Goal: Information Seeking & Learning: Learn about a topic

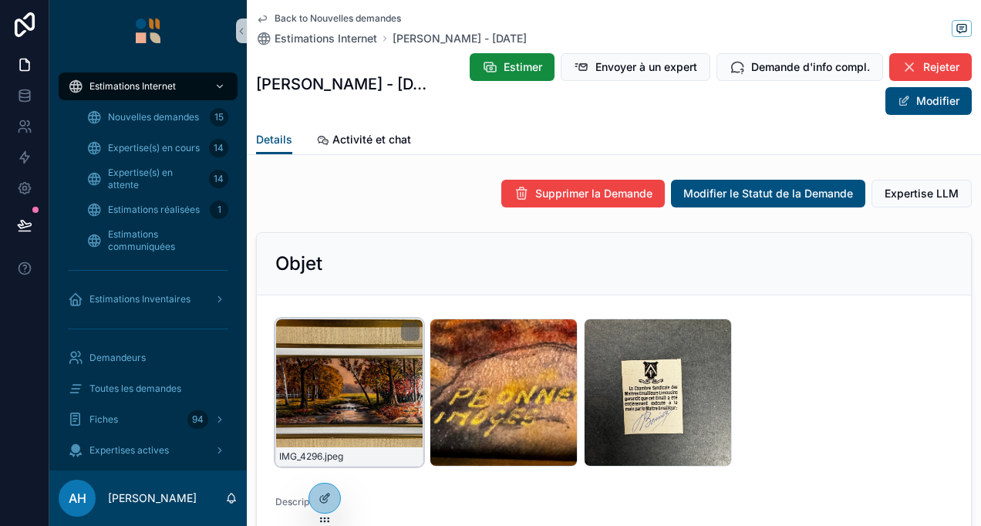
click at [355, 364] on div "IMG_4296 .jpeg" at bounding box center [349, 392] width 148 height 148
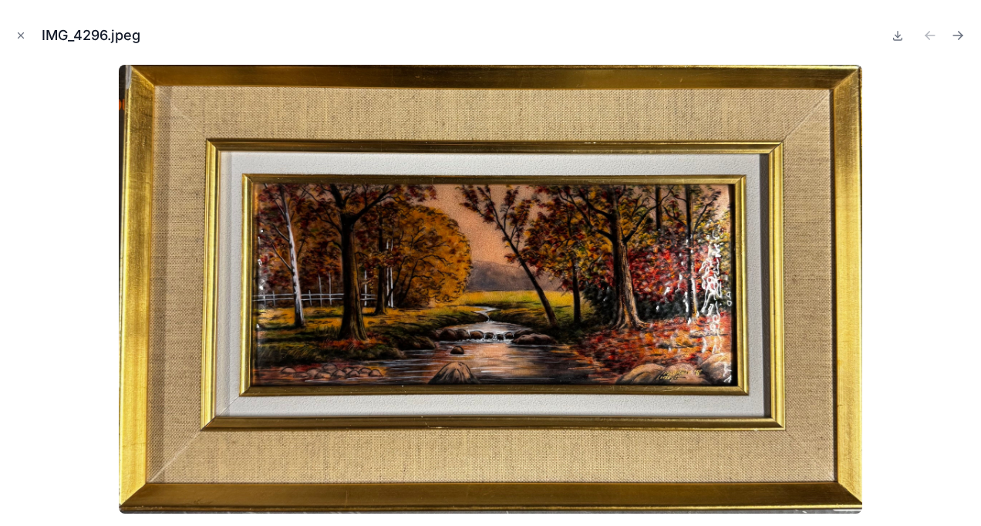
click at [944, 180] on div at bounding box center [490, 289] width 956 height 449
click at [12, 32] on button "Close modal" at bounding box center [20, 35] width 17 height 17
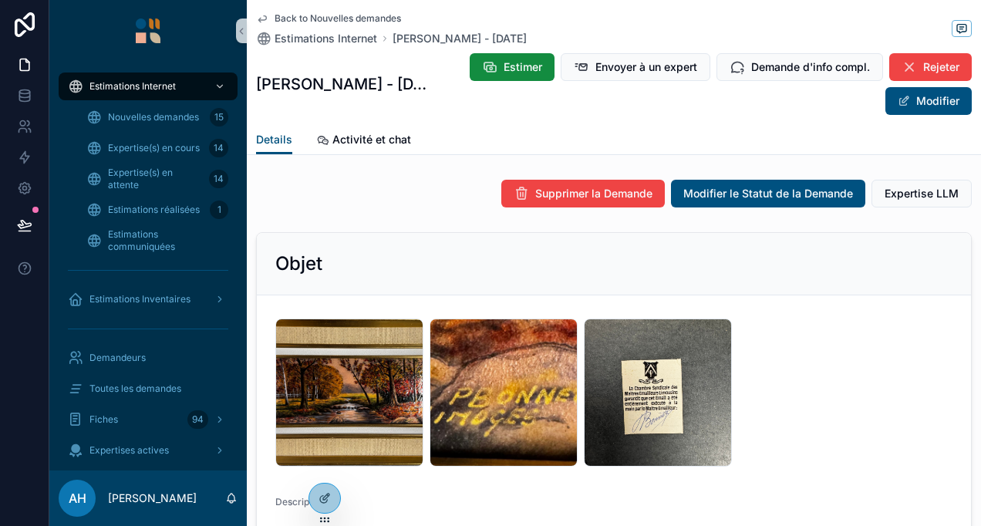
click at [261, 14] on icon "scrollable content" at bounding box center [262, 18] width 12 height 12
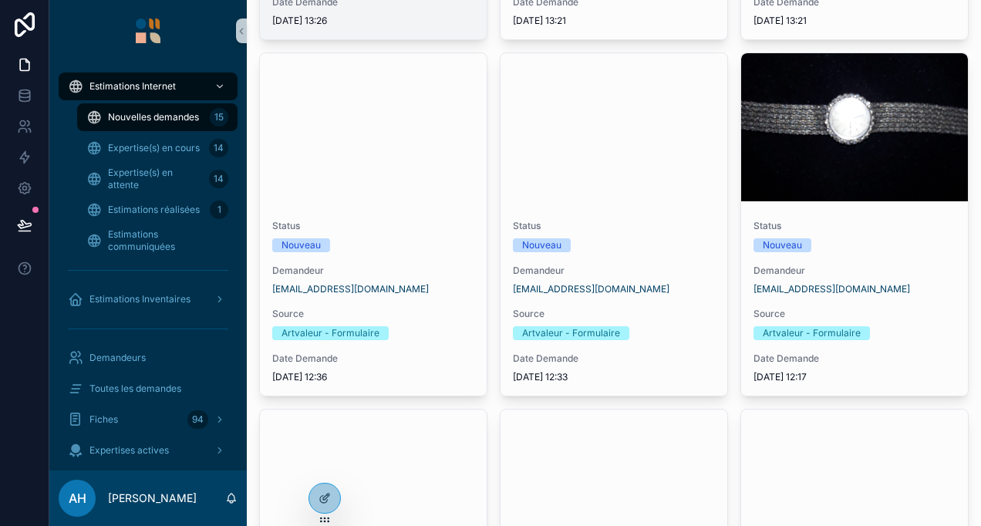
scroll to position [77, 0]
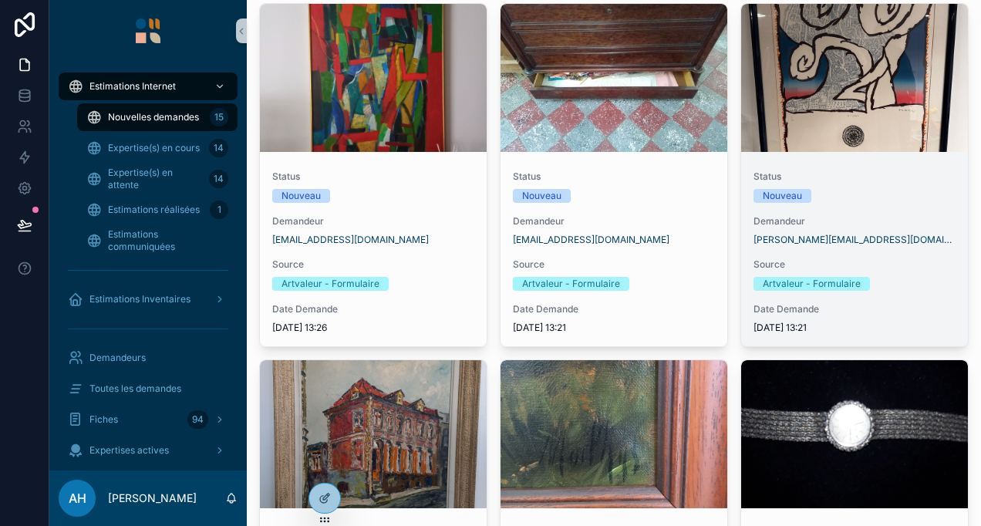
click at [767, 114] on div "scrollable content" at bounding box center [854, 78] width 227 height 148
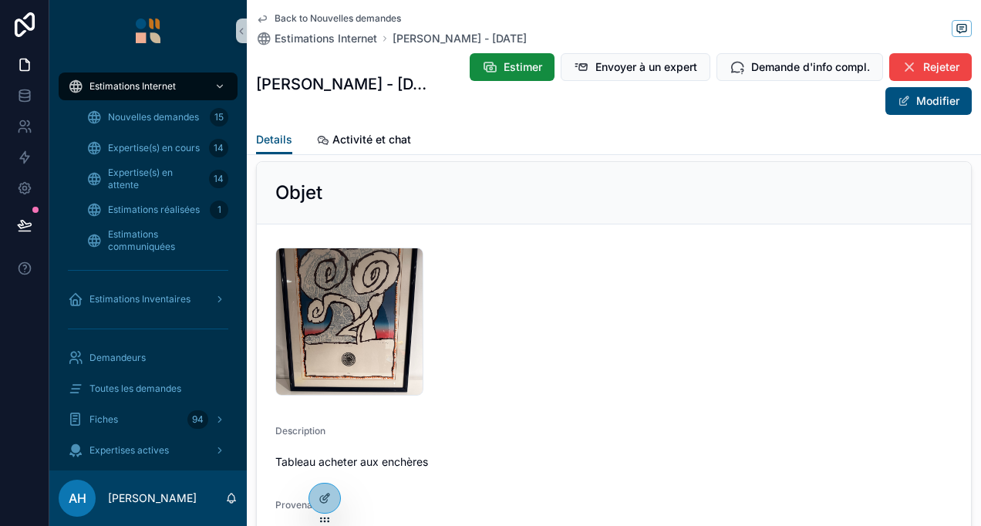
scroll to position [46, 0]
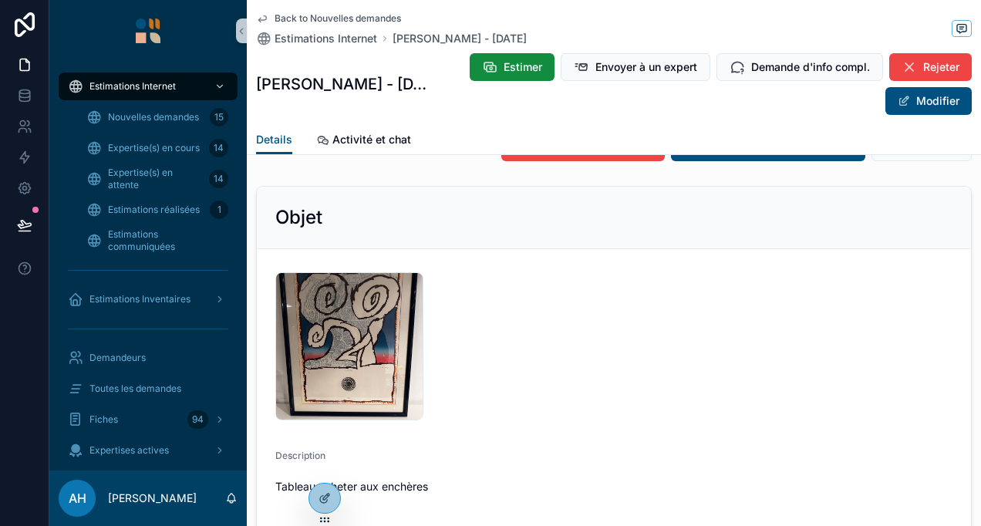
click at [265, 15] on icon "scrollable content" at bounding box center [262, 18] width 12 height 12
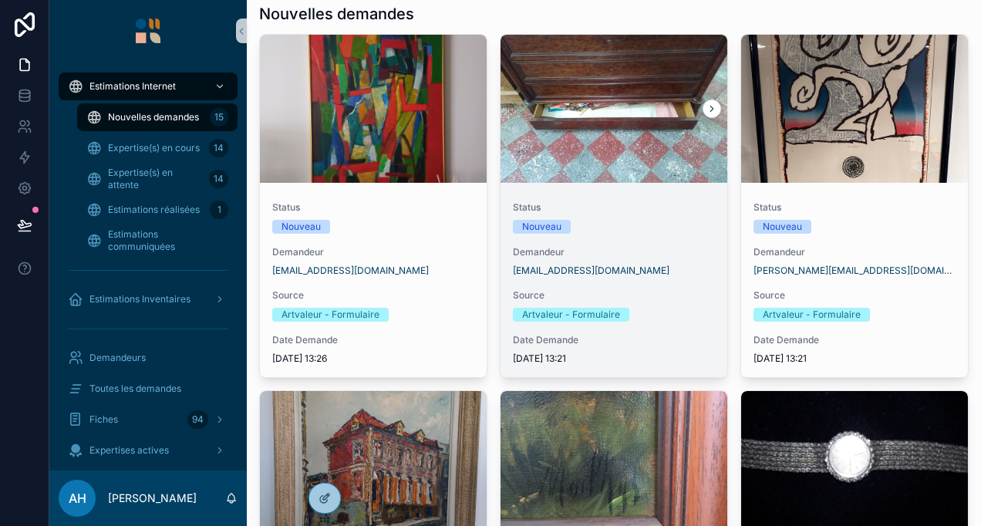
click at [659, 220] on div "Nouveau" at bounding box center [614, 227] width 202 height 14
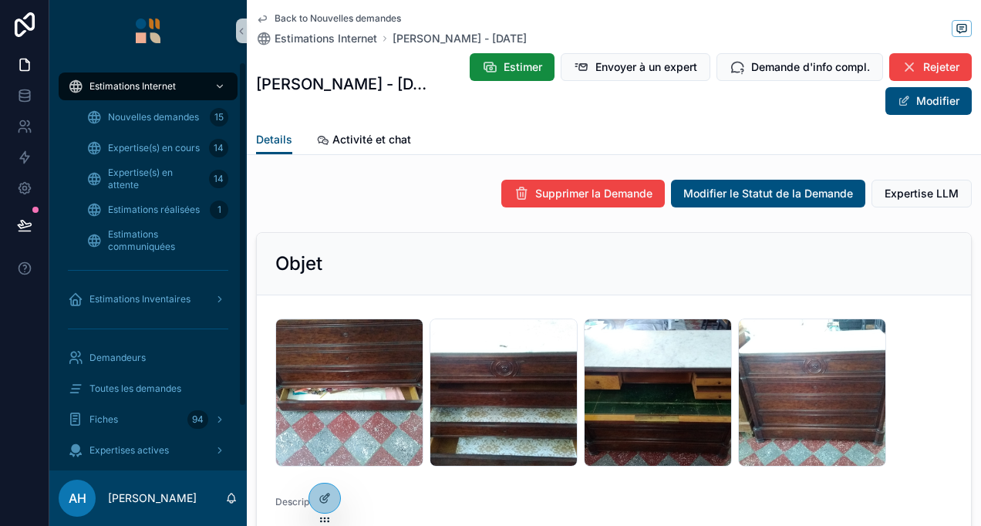
click at [264, 12] on icon "scrollable content" at bounding box center [262, 18] width 12 height 12
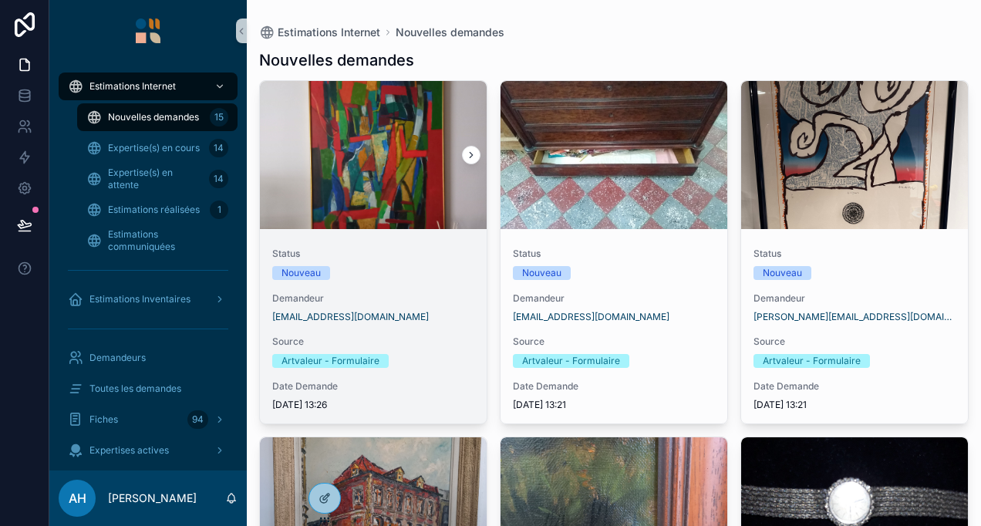
click at [382, 119] on div "scrollable content" at bounding box center [373, 155] width 227 height 148
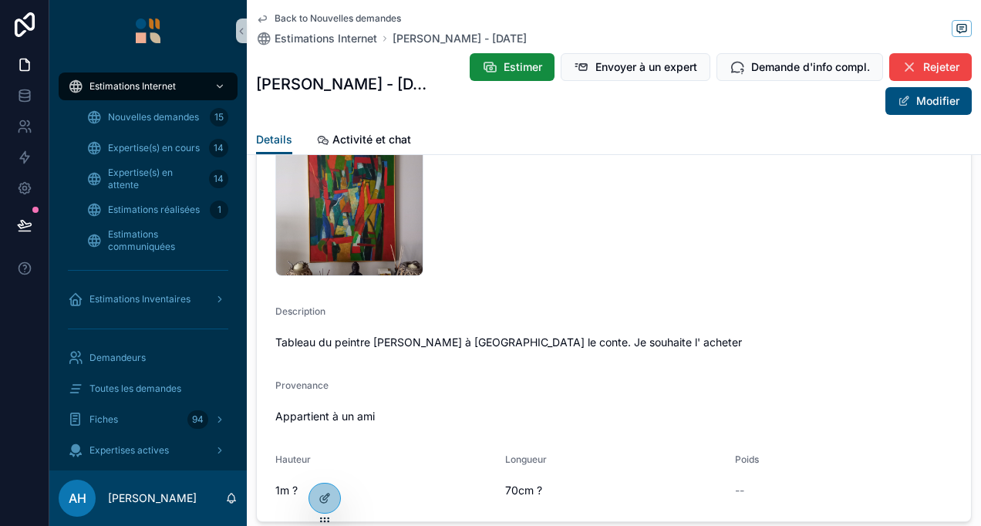
scroll to position [46, 0]
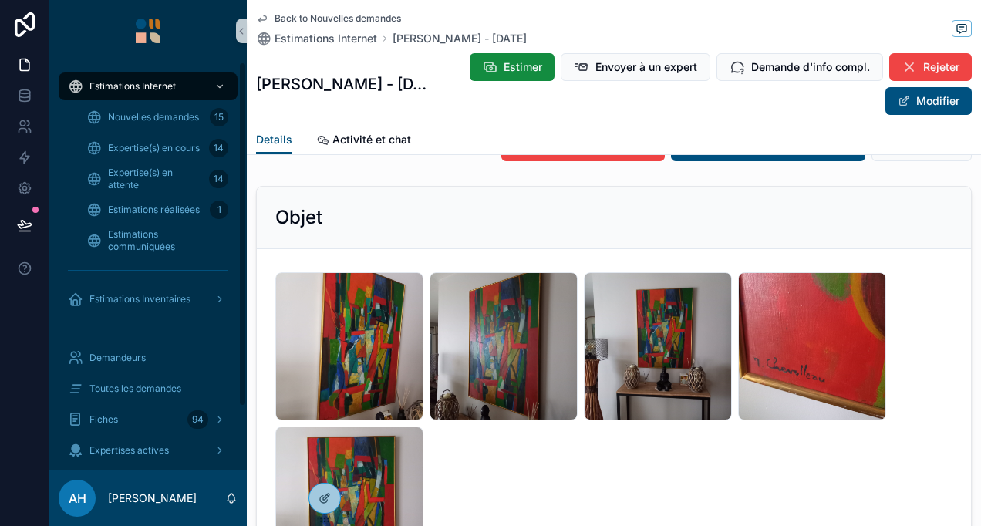
click at [258, 15] on icon "scrollable content" at bounding box center [262, 18] width 12 height 12
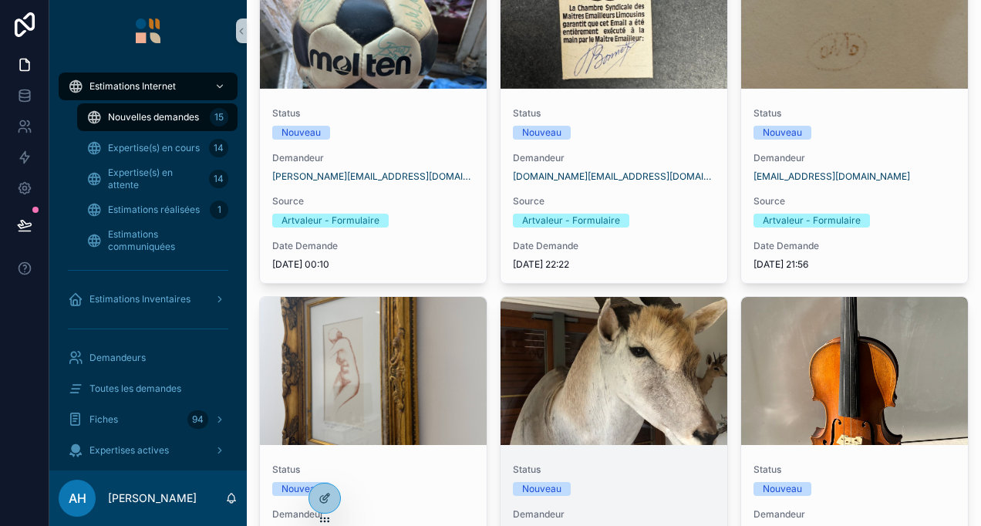
scroll to position [1588, 0]
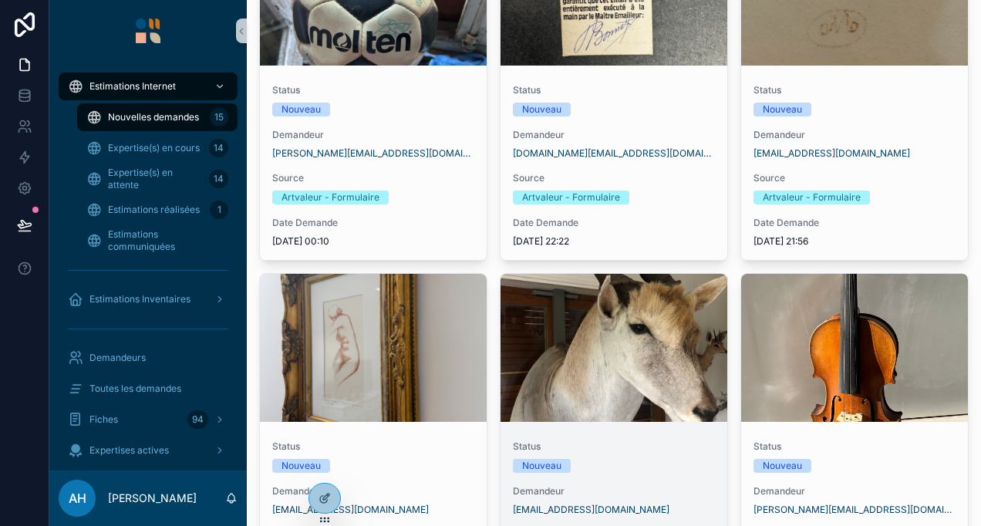
click at [692, 399] on div "scrollable content" at bounding box center [613, 348] width 227 height 148
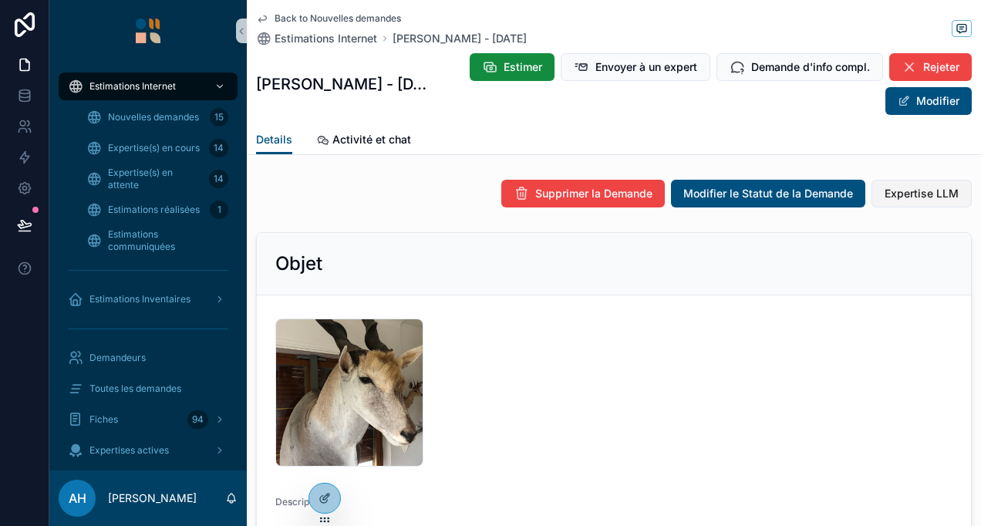
click at [936, 181] on button "Expertise LLM" at bounding box center [921, 194] width 100 height 28
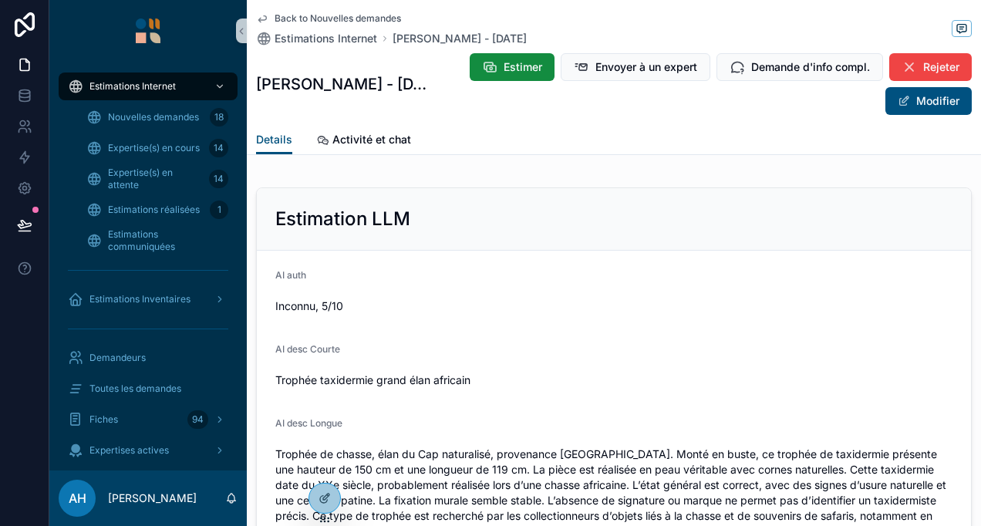
scroll to position [1588, 0]
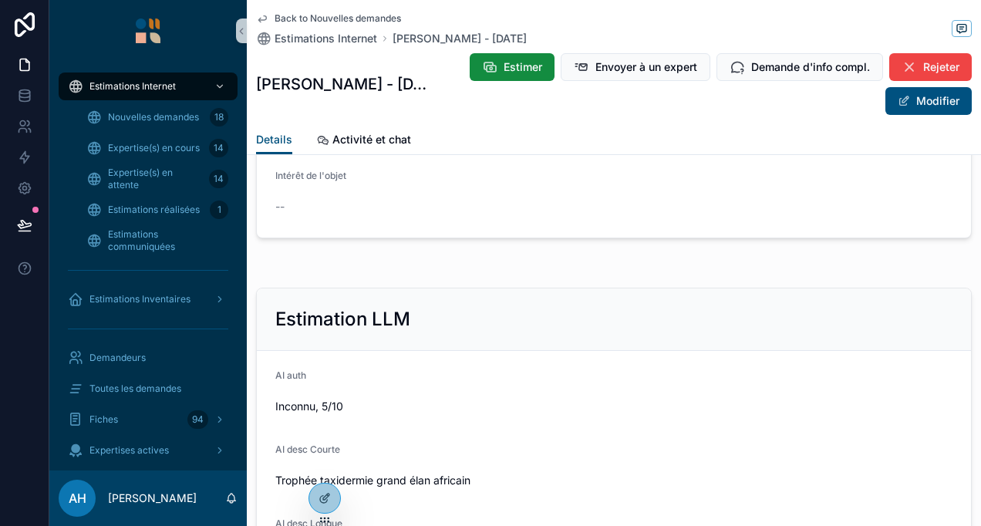
click at [263, 21] on icon "scrollable content" at bounding box center [262, 18] width 12 height 12
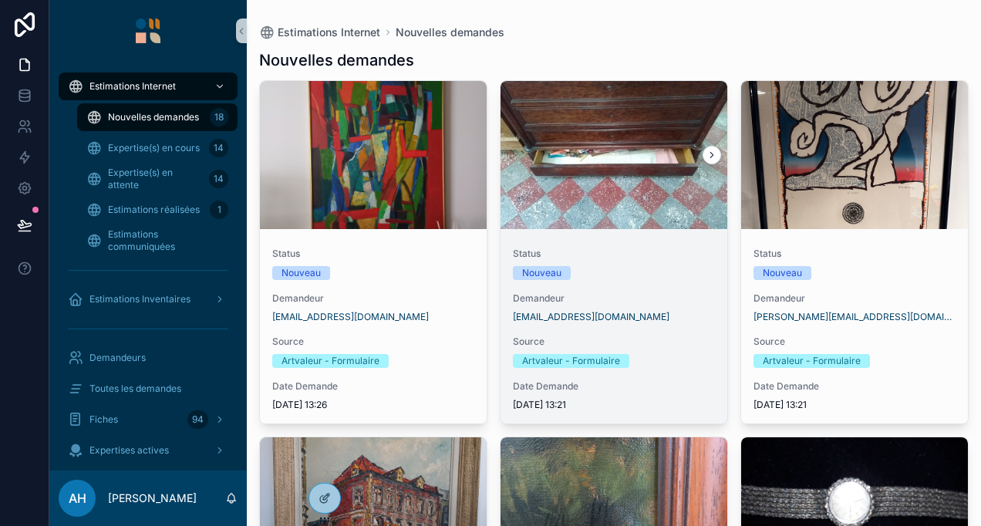
click at [633, 211] on div "scrollable content" at bounding box center [613, 155] width 227 height 148
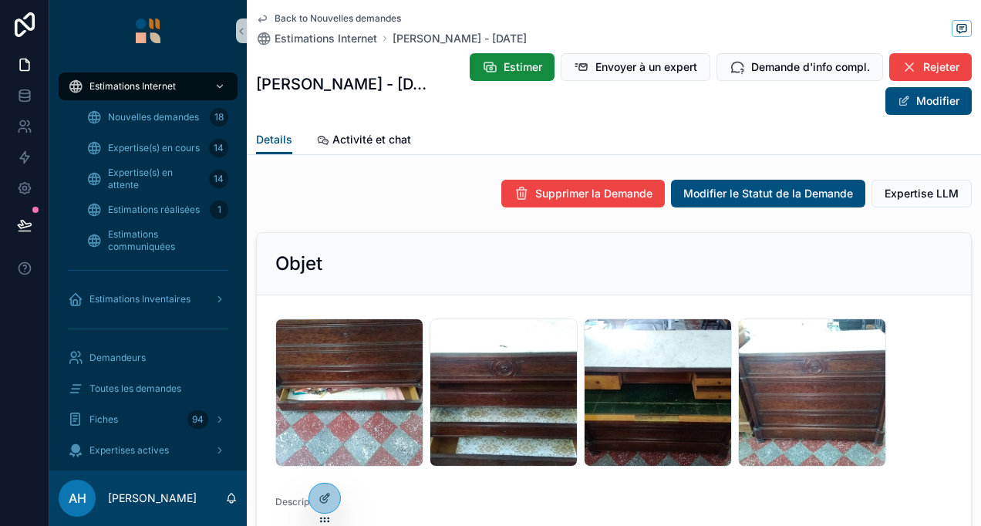
click at [267, 20] on icon "scrollable content" at bounding box center [262, 18] width 12 height 12
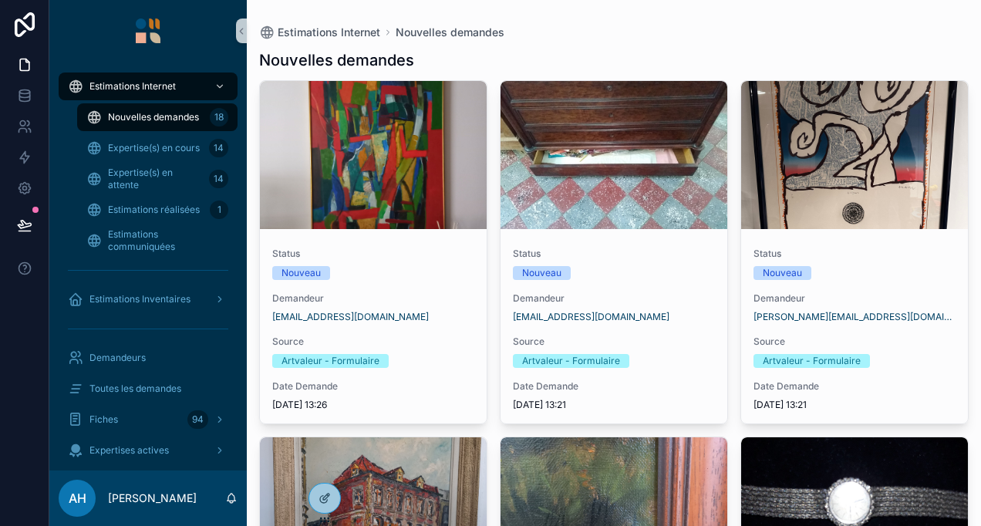
click at [822, 183] on div "scrollable content" at bounding box center [854, 155] width 227 height 148
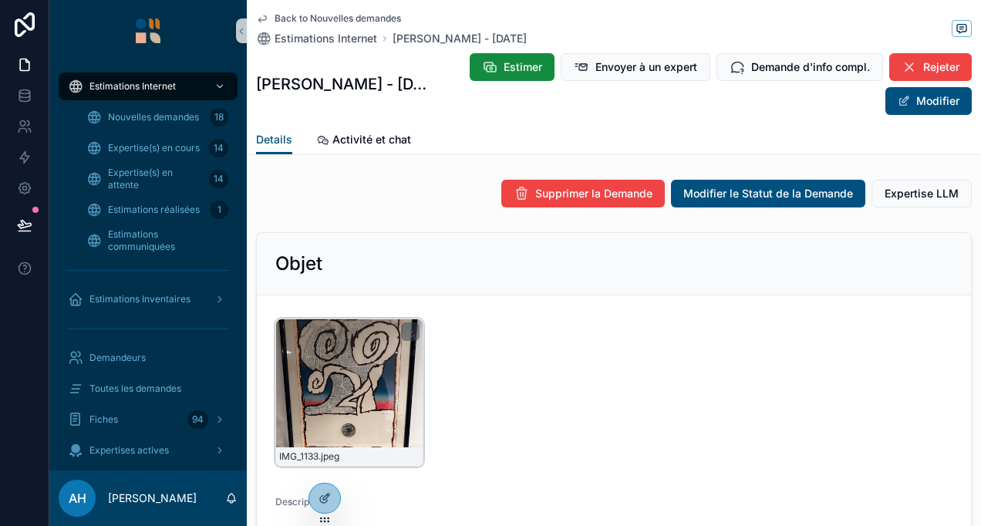
click at [399, 368] on div "IMG_1133 .jpeg" at bounding box center [349, 392] width 148 height 148
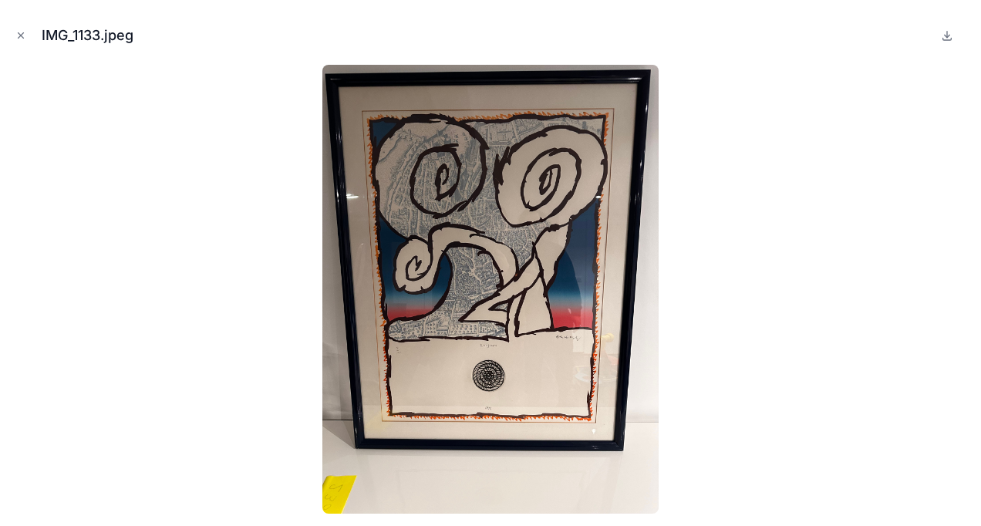
click at [723, 299] on div at bounding box center [490, 289] width 956 height 449
click at [15, 40] on button "Close modal" at bounding box center [20, 35] width 17 height 17
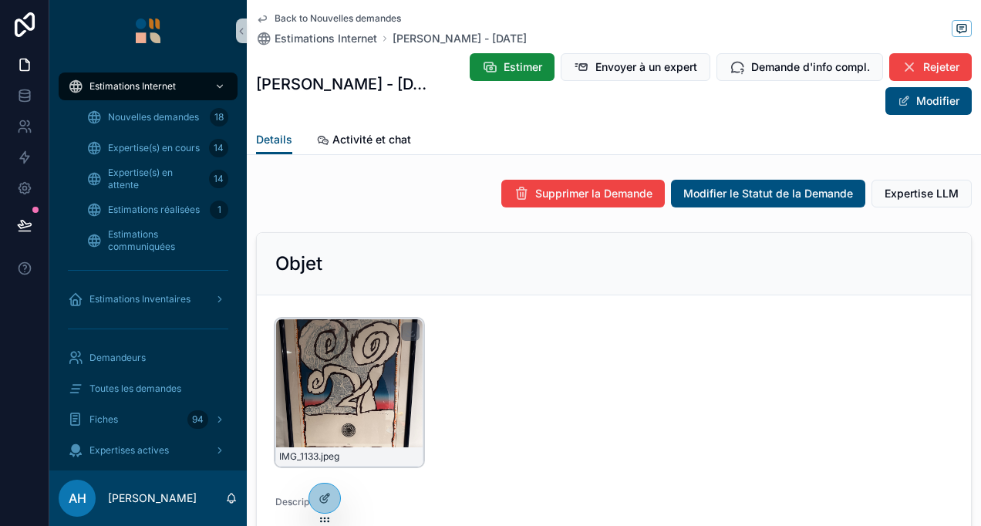
click at [376, 395] on div "IMG_1133 .jpeg" at bounding box center [349, 392] width 148 height 148
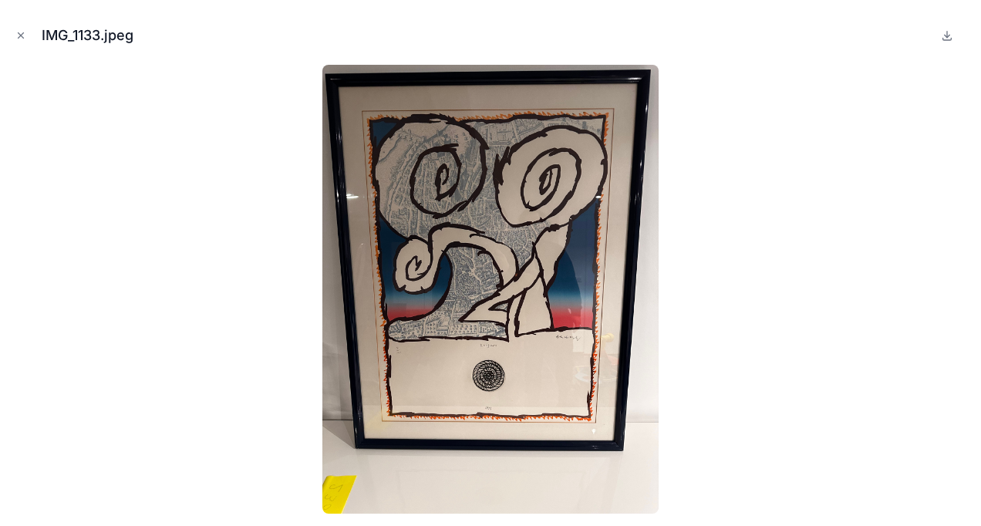
click at [459, 376] on img at bounding box center [490, 289] width 337 height 449
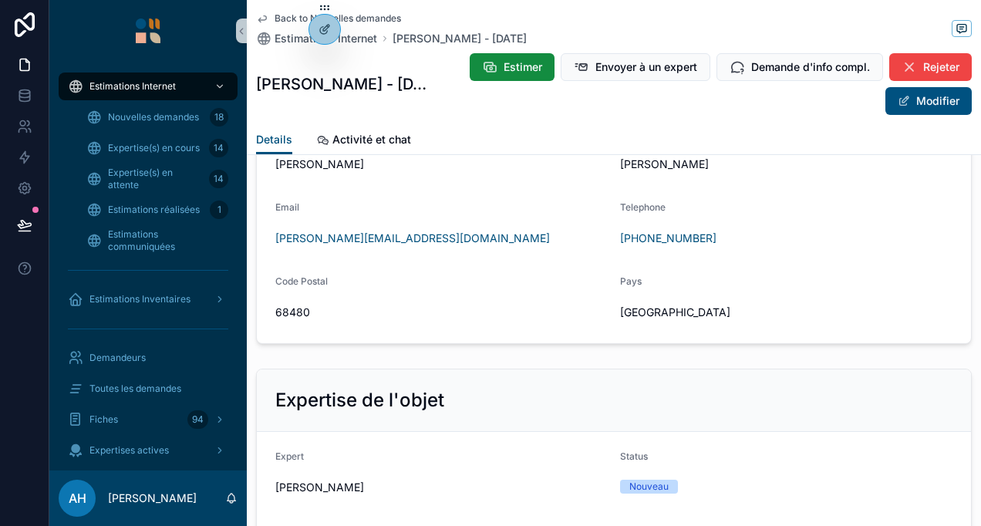
scroll to position [894, 0]
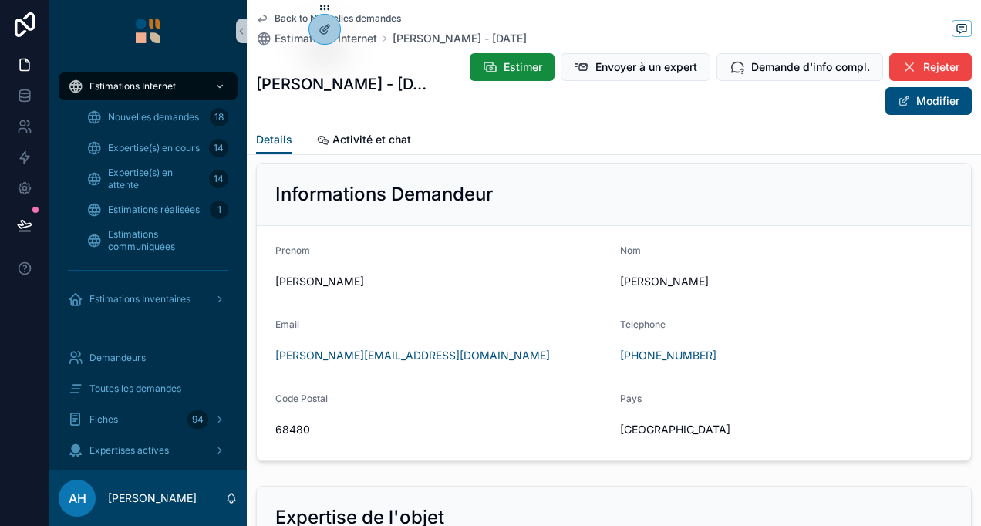
click at [259, 22] on icon "scrollable content" at bounding box center [262, 18] width 12 height 12
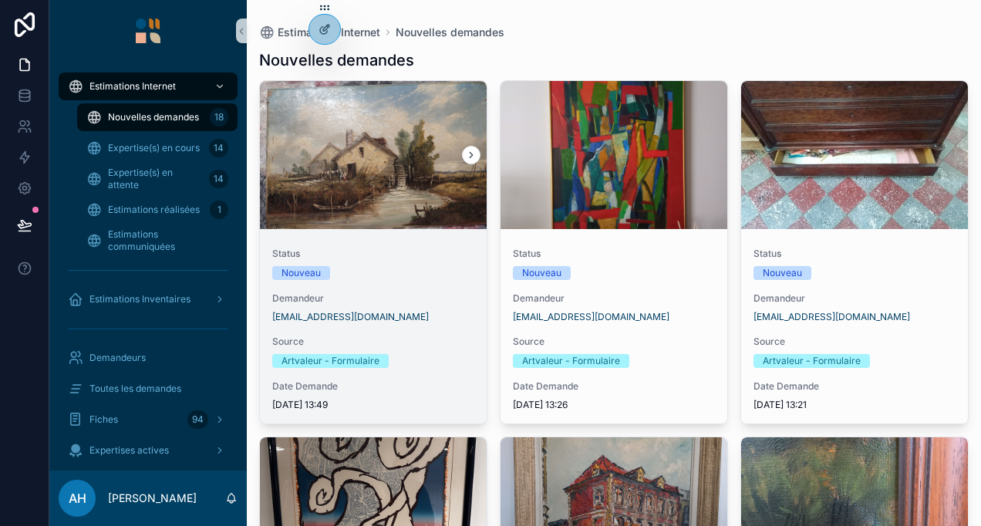
click at [435, 247] on div "Status Nouveau Demandeur michaelboehm1401@gmail.com Source Artvaleur - Formulai…" at bounding box center [373, 329] width 227 height 188
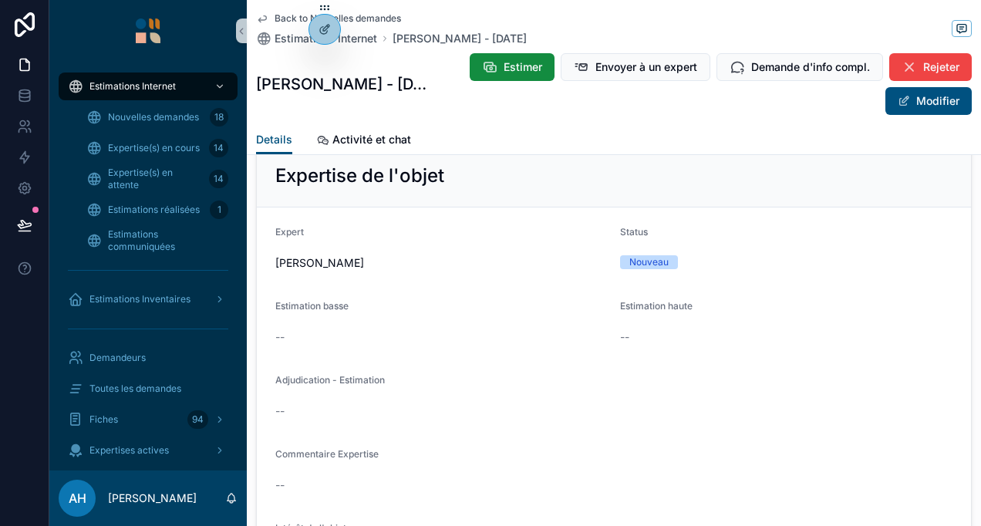
scroll to position [1896, 0]
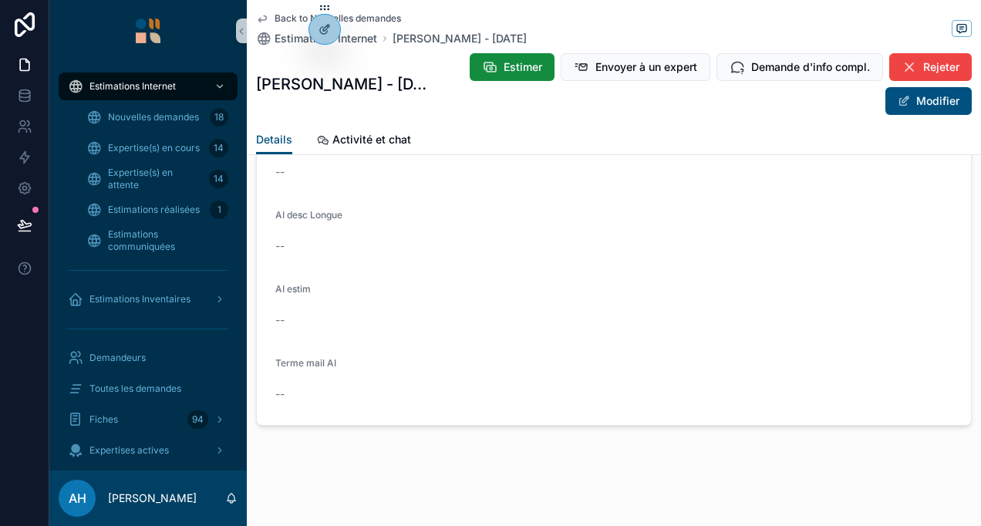
click at [263, 17] on icon "scrollable content" at bounding box center [262, 18] width 12 height 12
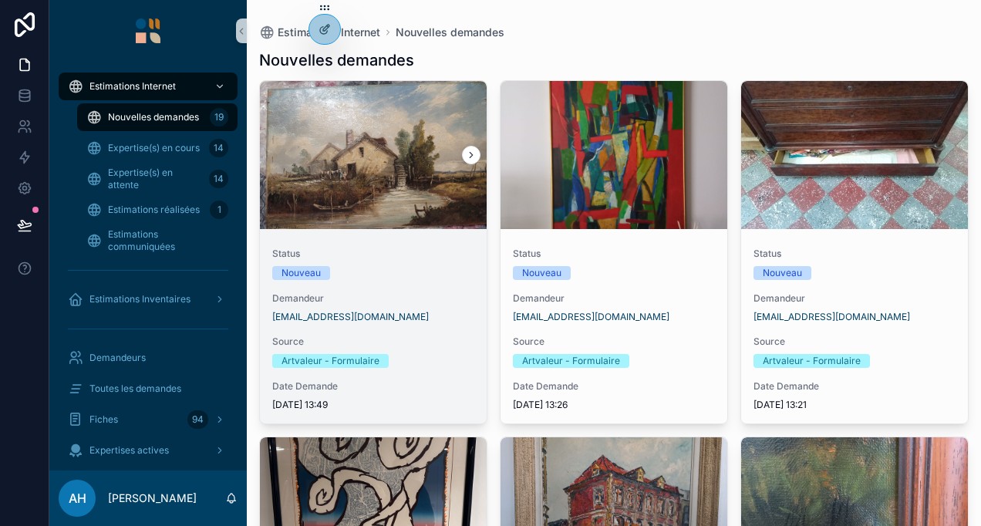
click at [335, 148] on div "scrollable content" at bounding box center [373, 155] width 227 height 19
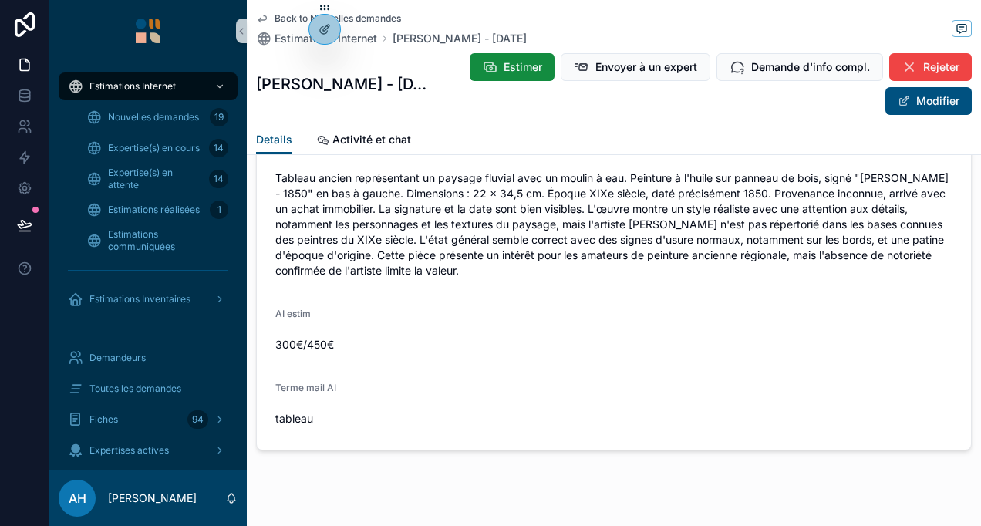
scroll to position [1989, 0]
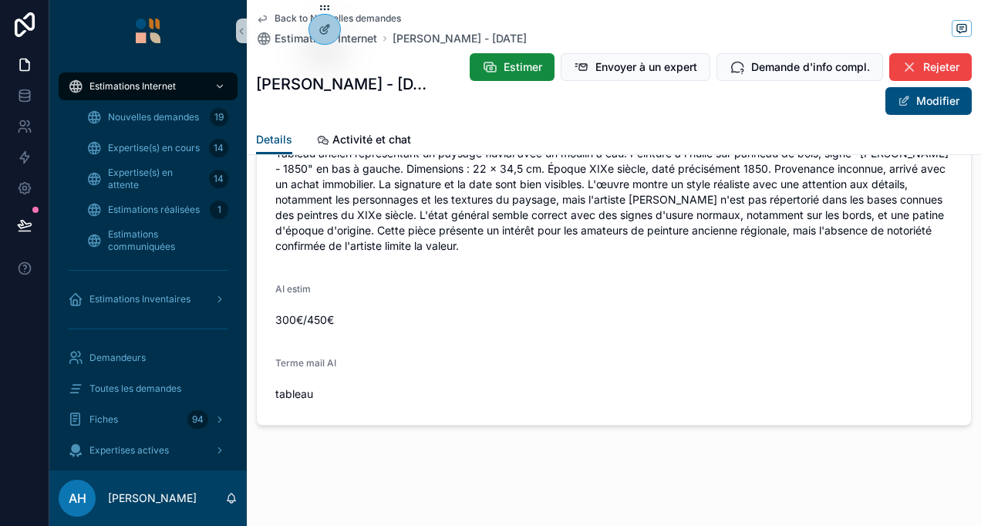
click at [264, 17] on icon "scrollable content" at bounding box center [262, 18] width 12 height 12
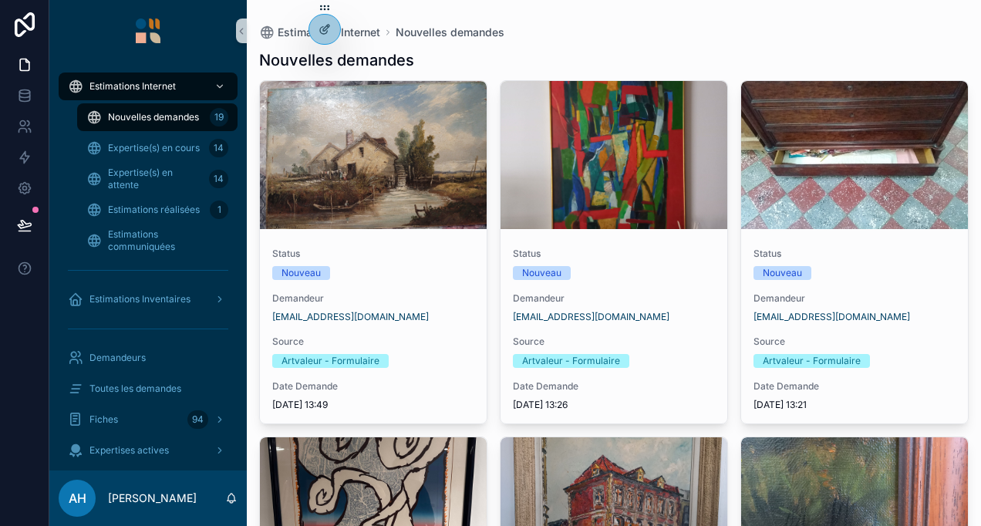
click at [487, 62] on div "Nouvelles demandes" at bounding box center [613, 60] width 709 height 22
click at [483, 55] on div "Nouvelles demandes" at bounding box center [613, 60] width 709 height 22
drag, startPoint x: 407, startPoint y: 59, endPoint x: 257, endPoint y: 58, distance: 149.6
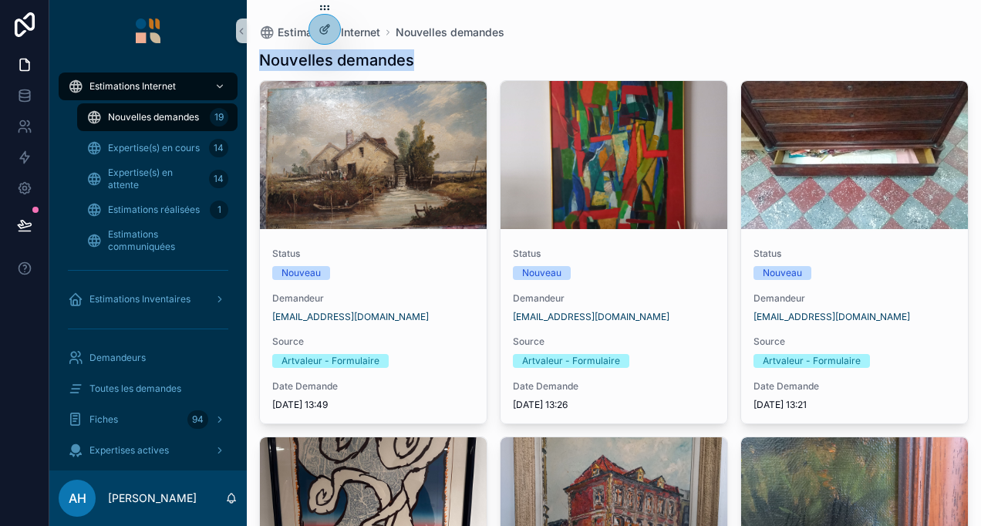
click at [520, 59] on div "Nouvelles demandes" at bounding box center [613, 60] width 709 height 22
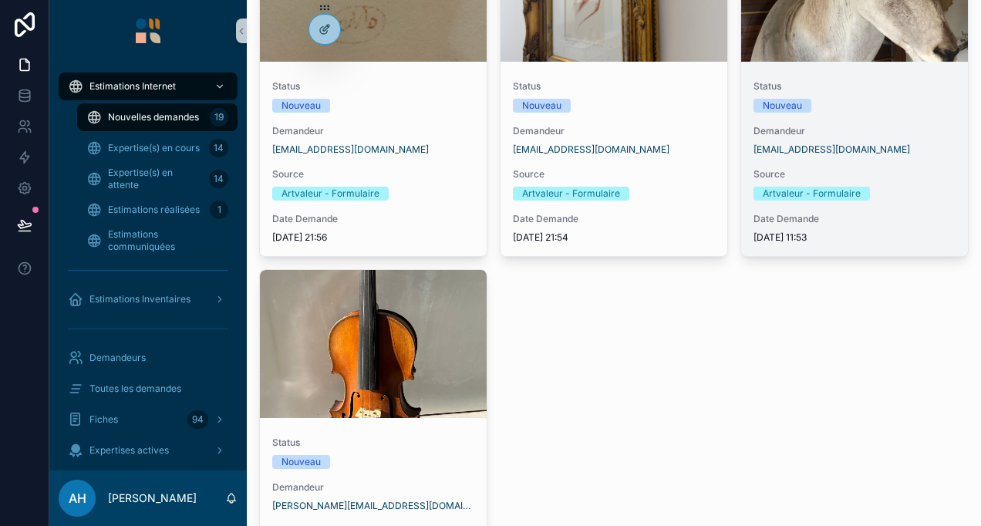
scroll to position [1850, 0]
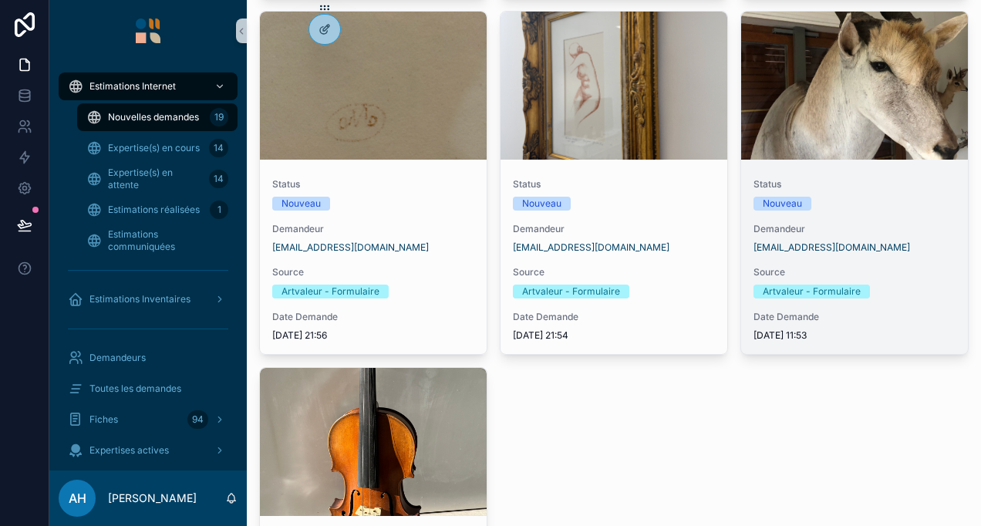
click at [840, 178] on span "Status" at bounding box center [854, 184] width 202 height 12
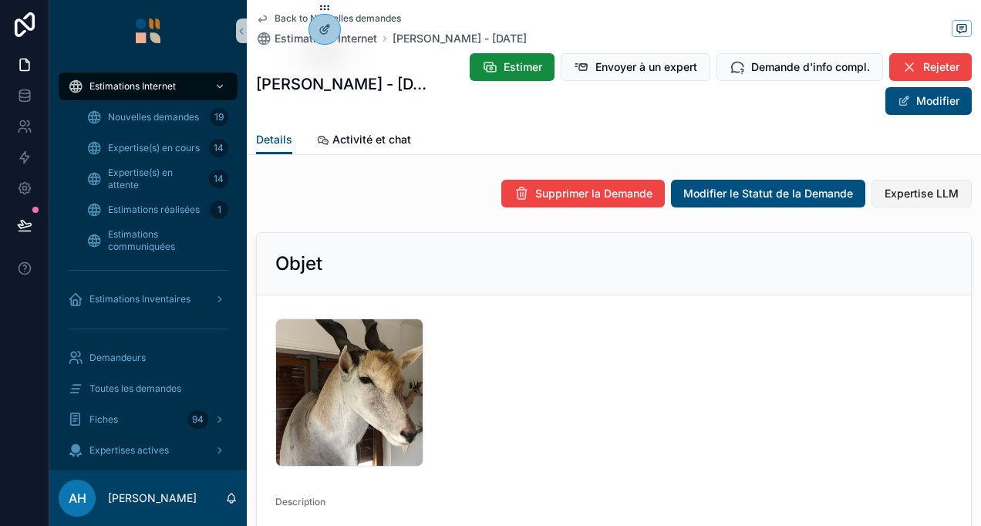
click at [885, 183] on button "Expertise LLM" at bounding box center [921, 194] width 100 height 28
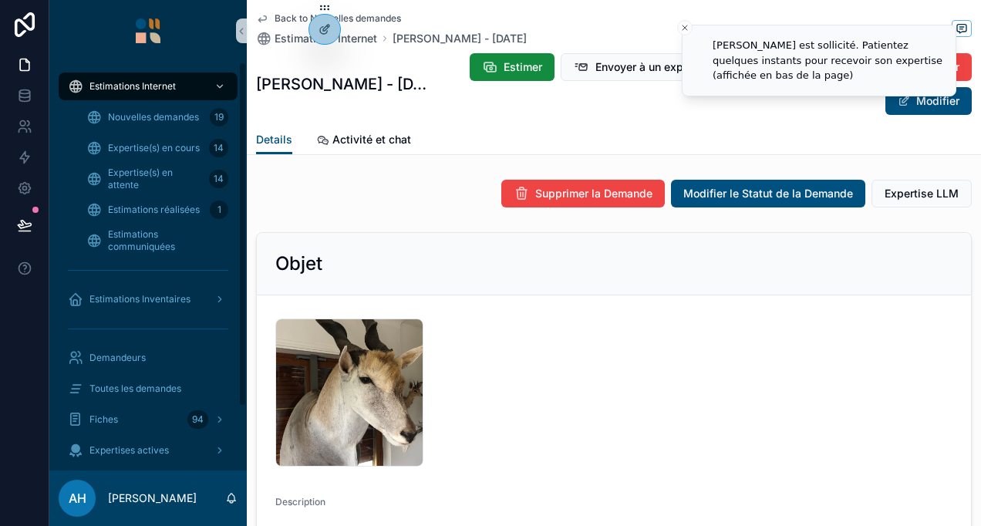
click at [267, 14] on icon "scrollable content" at bounding box center [262, 18] width 12 height 12
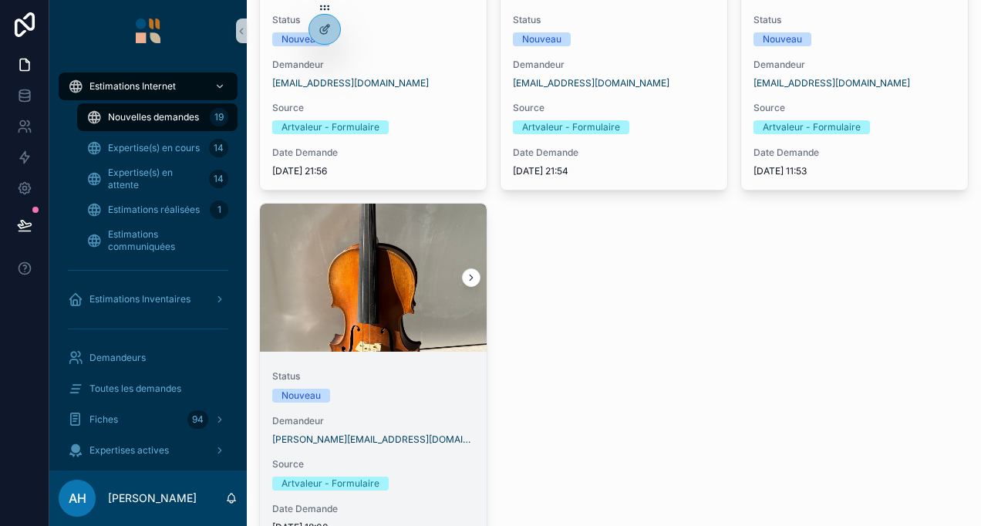
scroll to position [2129, 0]
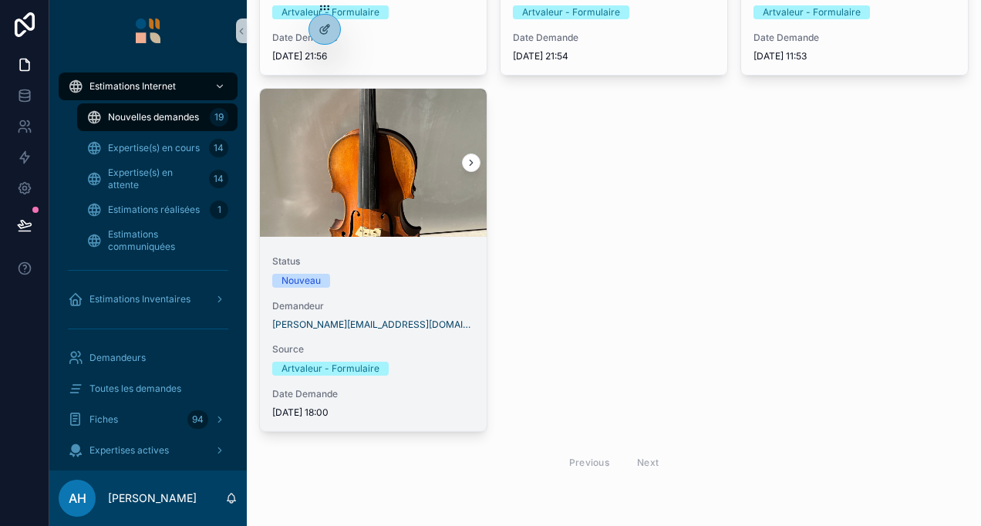
click at [416, 277] on div "Nouveau" at bounding box center [373, 281] width 202 height 14
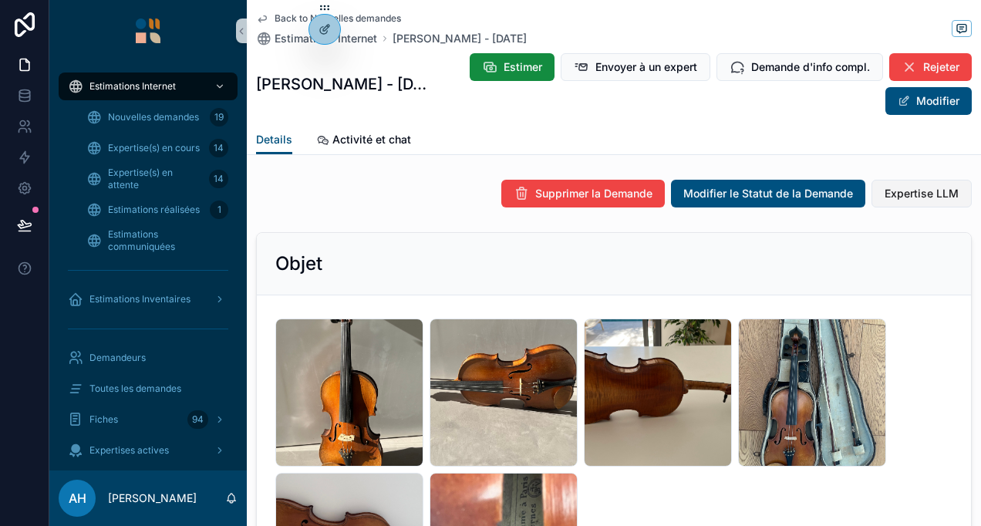
click at [887, 190] on span "Expertise LLM" at bounding box center [921, 193] width 74 height 15
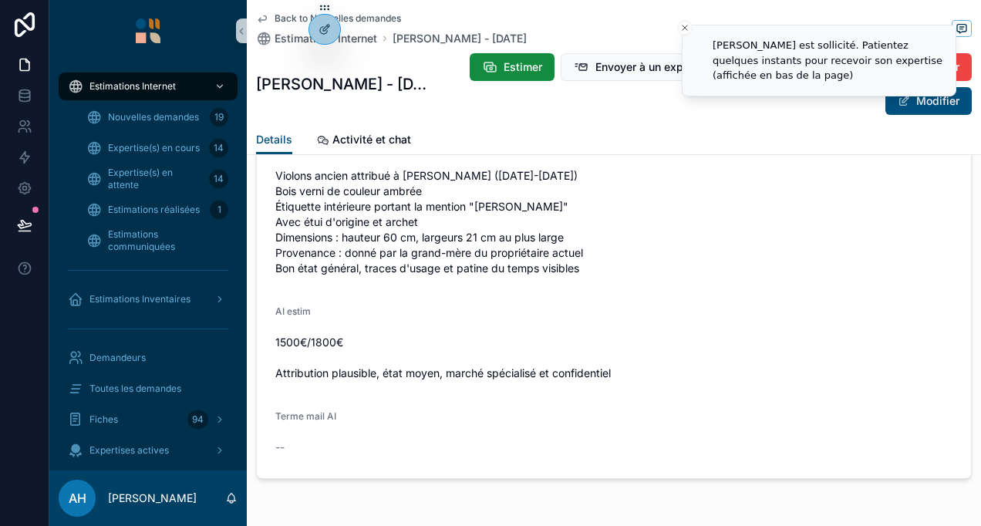
scroll to position [2143, 0]
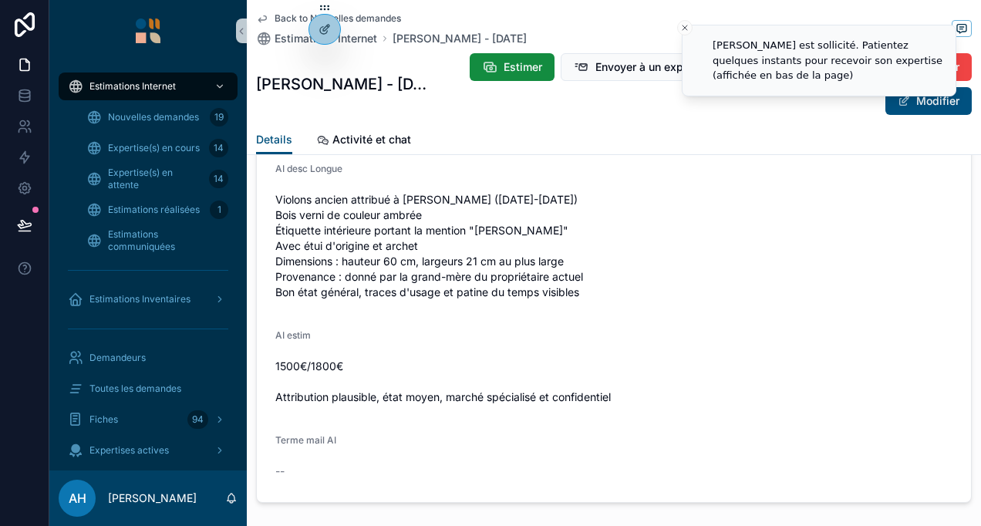
click at [261, 20] on icon "scrollable content" at bounding box center [262, 19] width 8 height 6
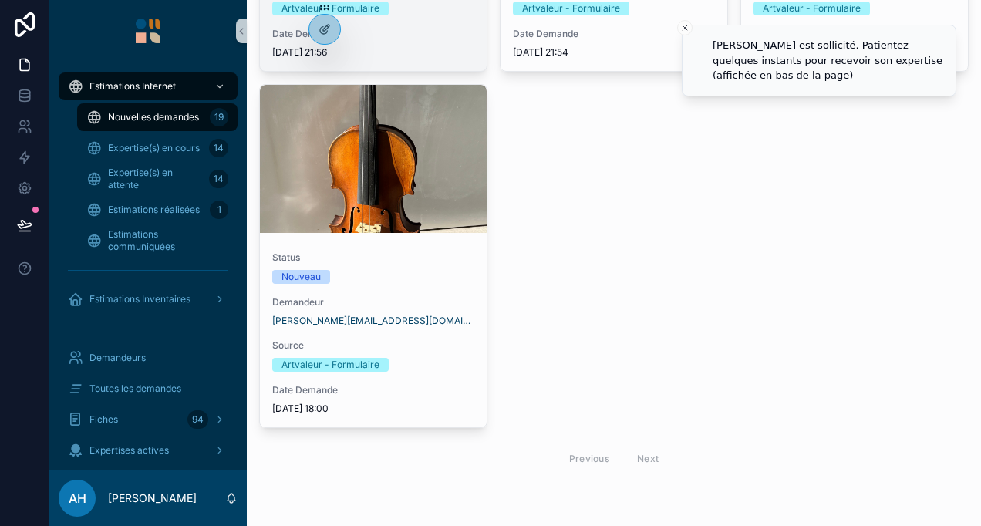
scroll to position [2129, 0]
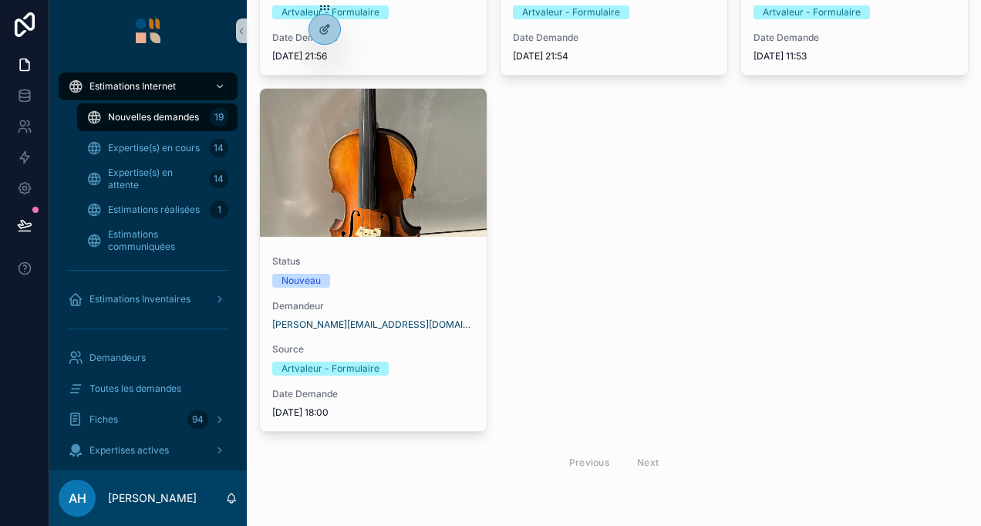
click at [419, 330] on div "Status Nouveau Demandeur vincent.lafforgue@orange.fr Source Artvaleur - Formula…" at bounding box center [373, 337] width 227 height 188
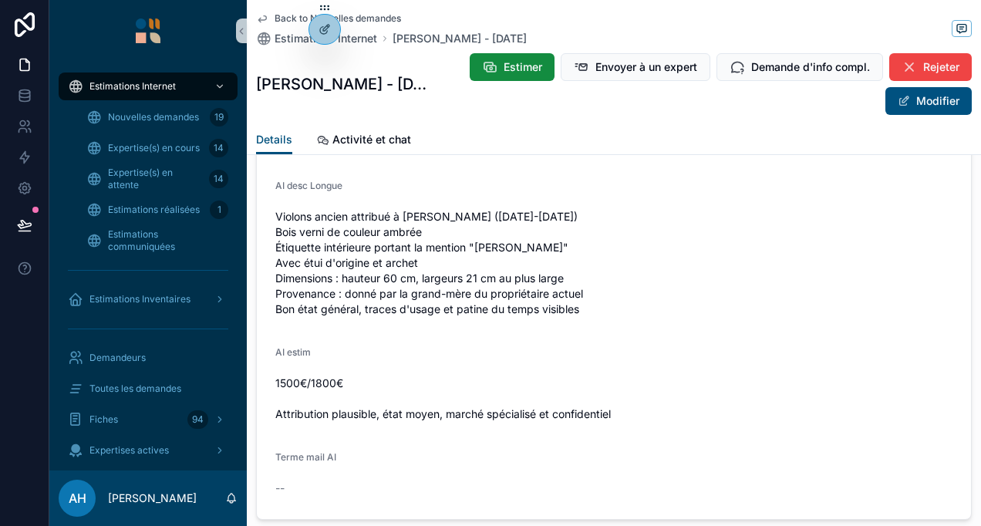
scroll to position [2220, 0]
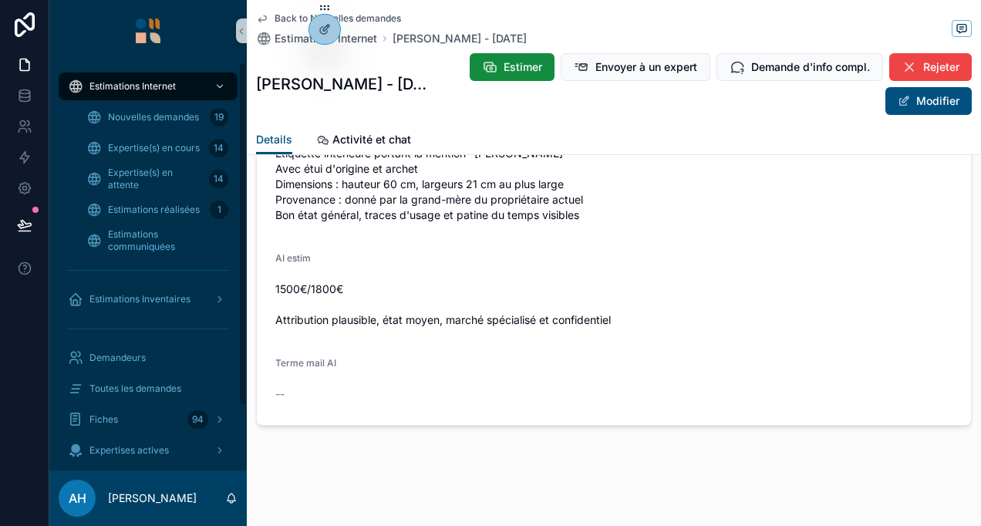
click at [270, 16] on link "Back to Nouvelles demandes" at bounding box center [328, 18] width 145 height 12
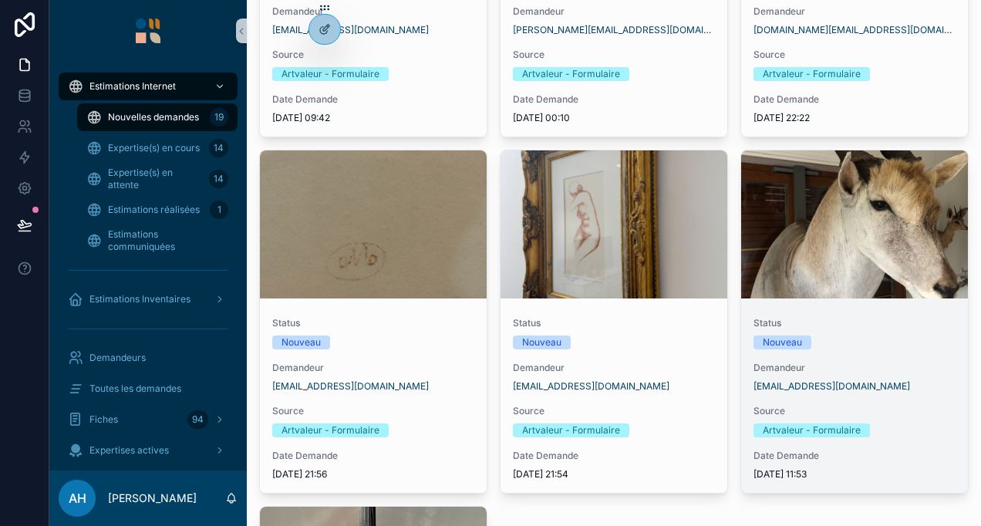
scroll to position [1667, 0]
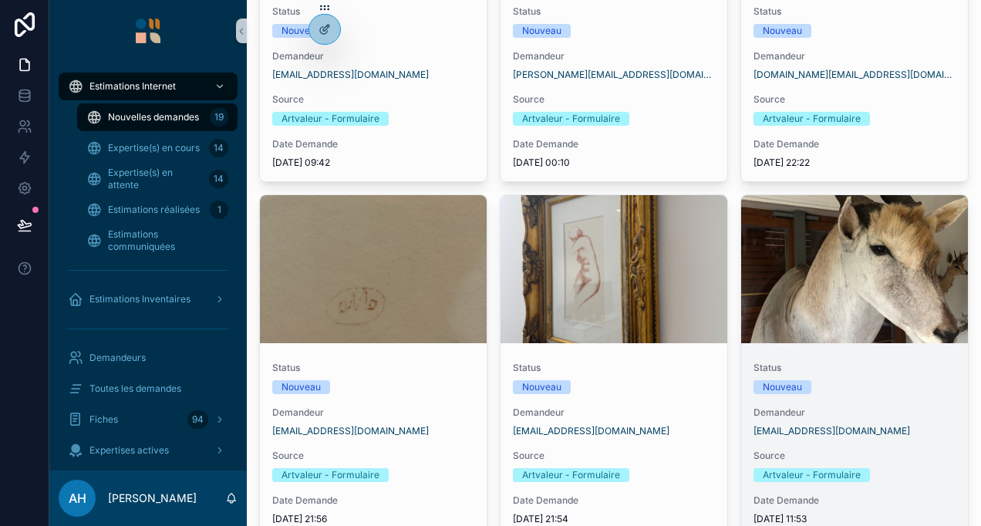
click at [844, 264] on div "scrollable content" at bounding box center [854, 269] width 227 height 19
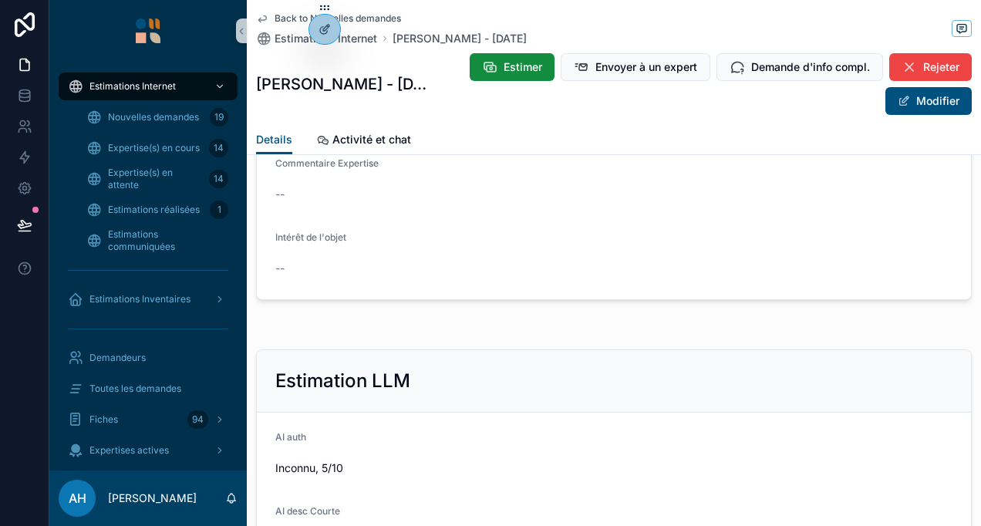
scroll to position [1974, 0]
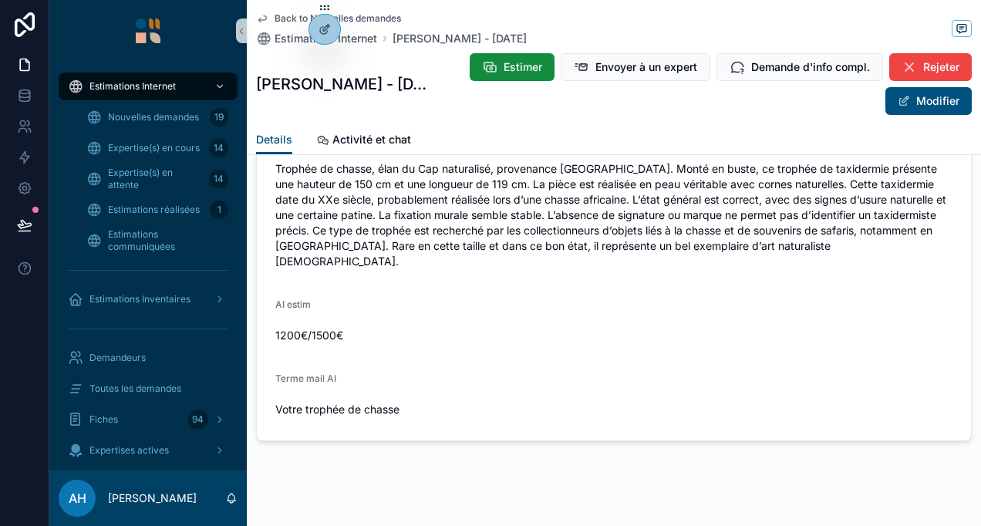
click at [267, 15] on icon "scrollable content" at bounding box center [262, 18] width 12 height 12
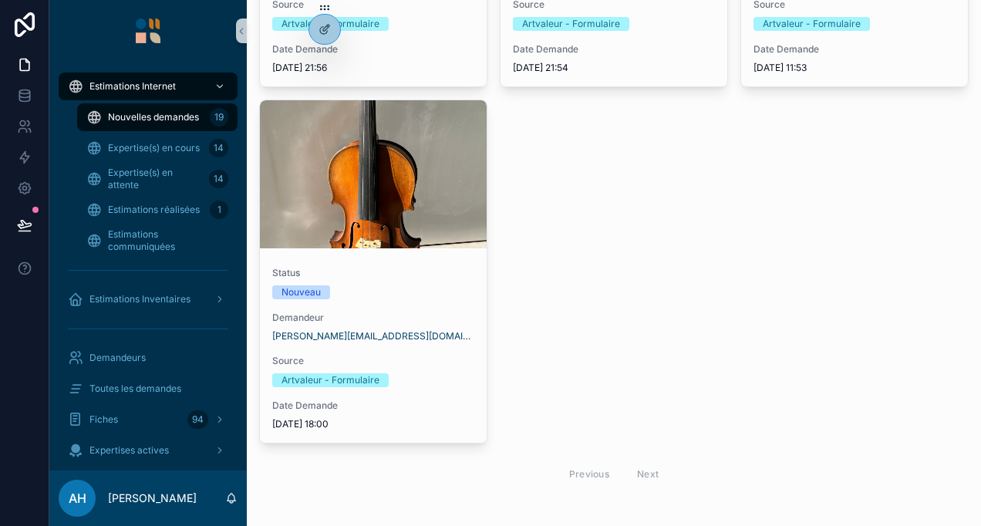
scroll to position [2129, 0]
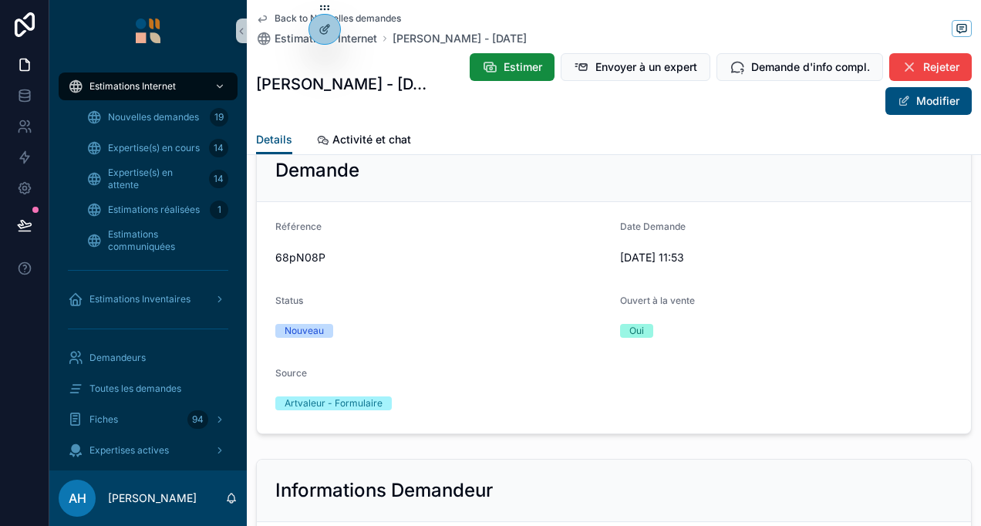
scroll to position [1974, 0]
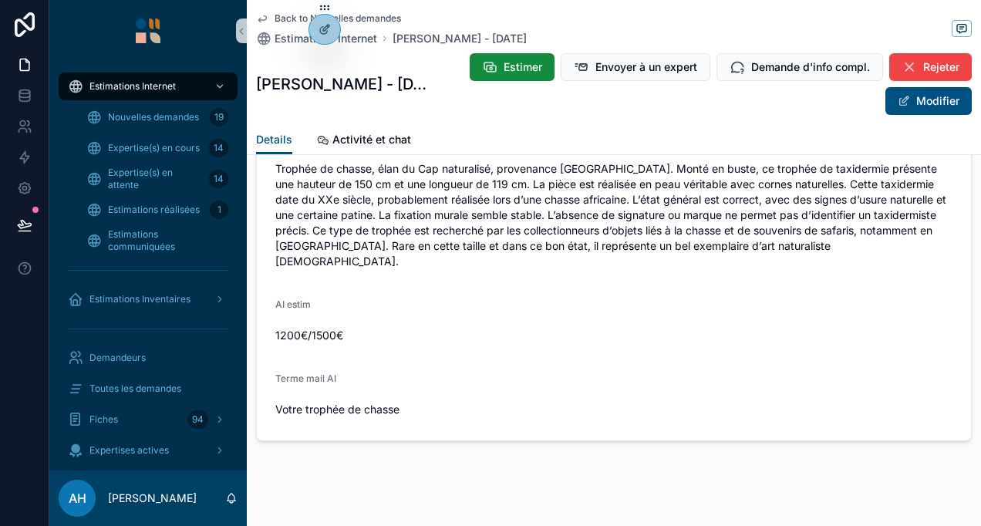
click at [266, 19] on icon "scrollable content" at bounding box center [262, 18] width 12 height 12
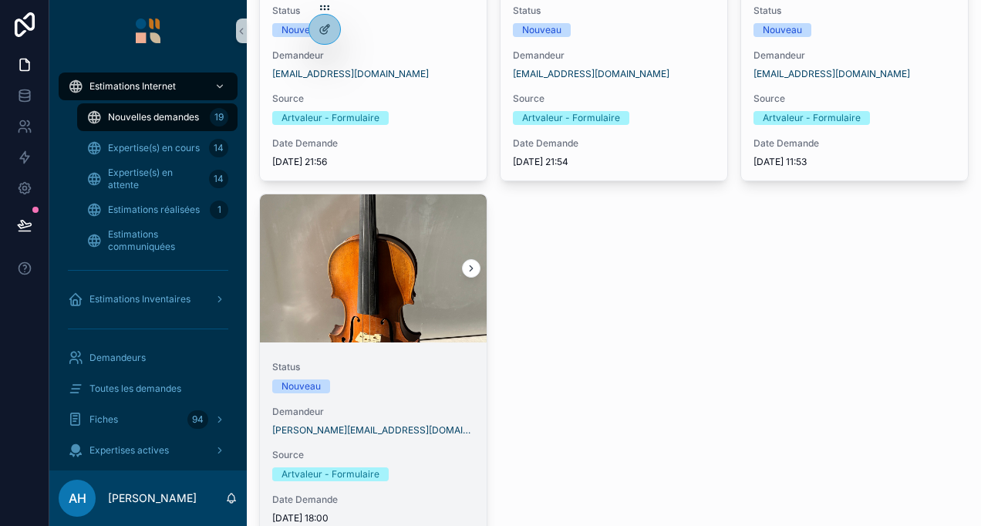
scroll to position [2129, 0]
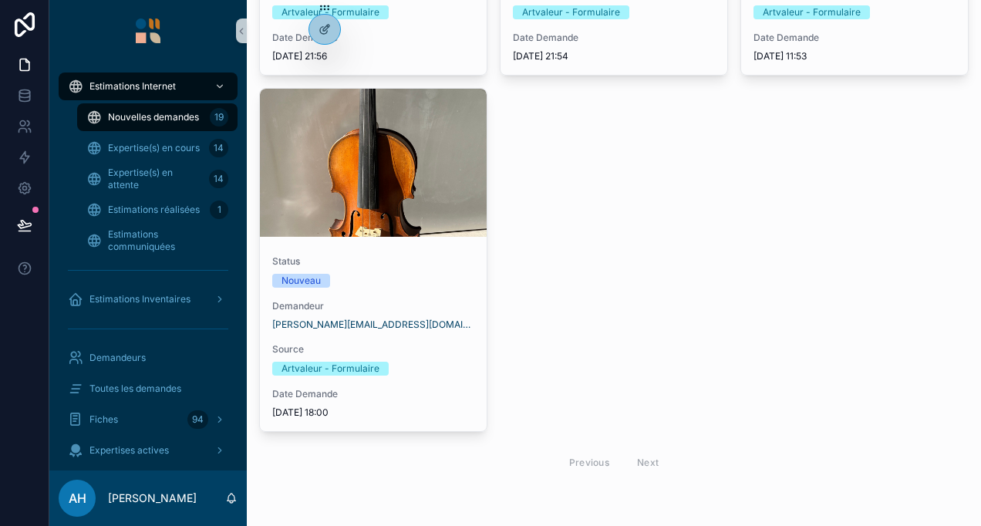
click at [404, 250] on div "Status Nouveau Demandeur vincent.lafforgue@orange.fr Source Artvaleur - Formula…" at bounding box center [373, 337] width 227 height 188
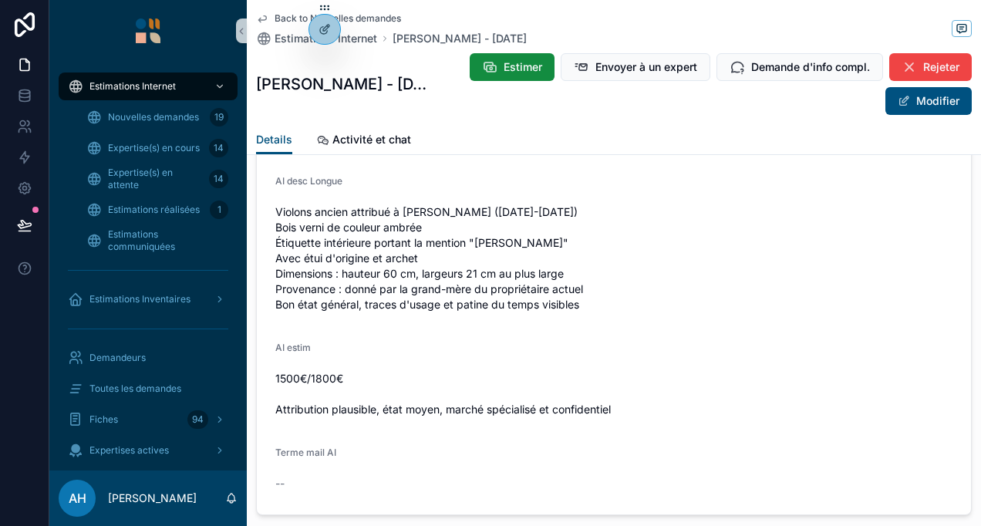
scroll to position [2220, 0]
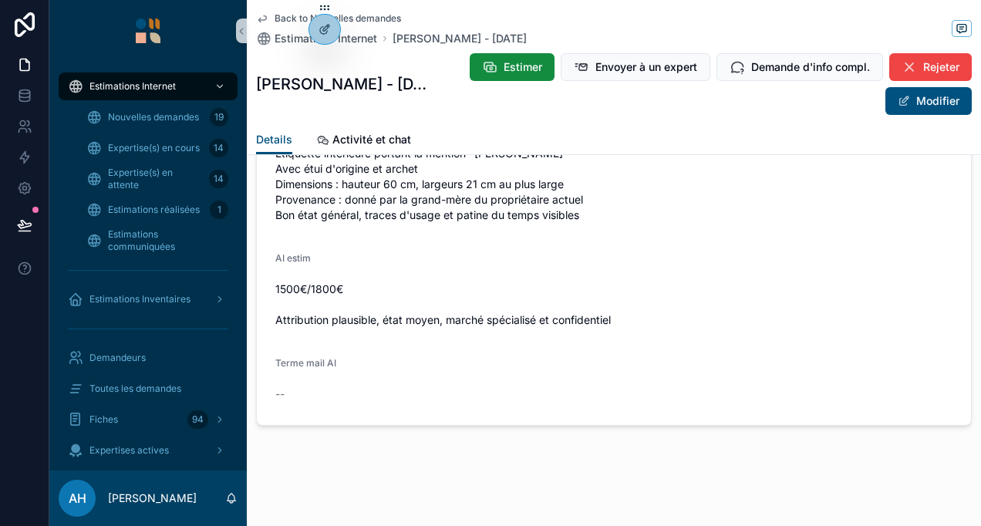
click at [270, 10] on div "Back to Nouvelles demandes Estimations Internet Vincent Lafforgue - 2025/09/14 …" at bounding box center [613, 62] width 715 height 125
click at [267, 12] on icon "scrollable content" at bounding box center [262, 18] width 12 height 12
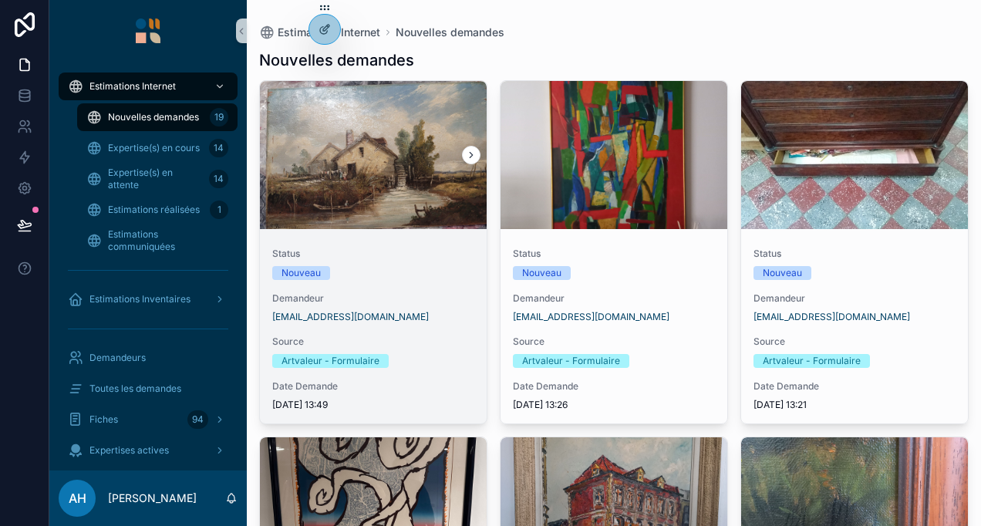
click at [345, 134] on div "scrollable content" at bounding box center [373, 155] width 227 height 148
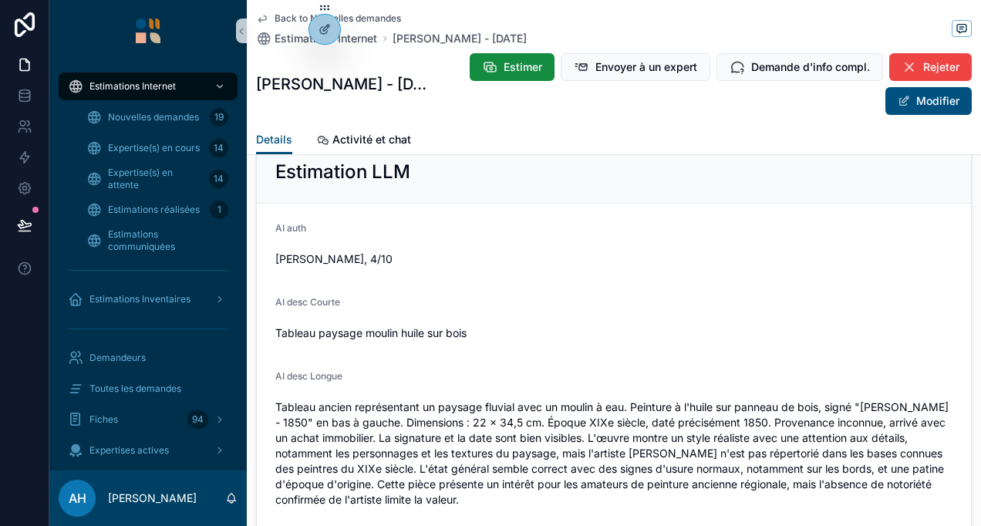
scroll to position [1989, 0]
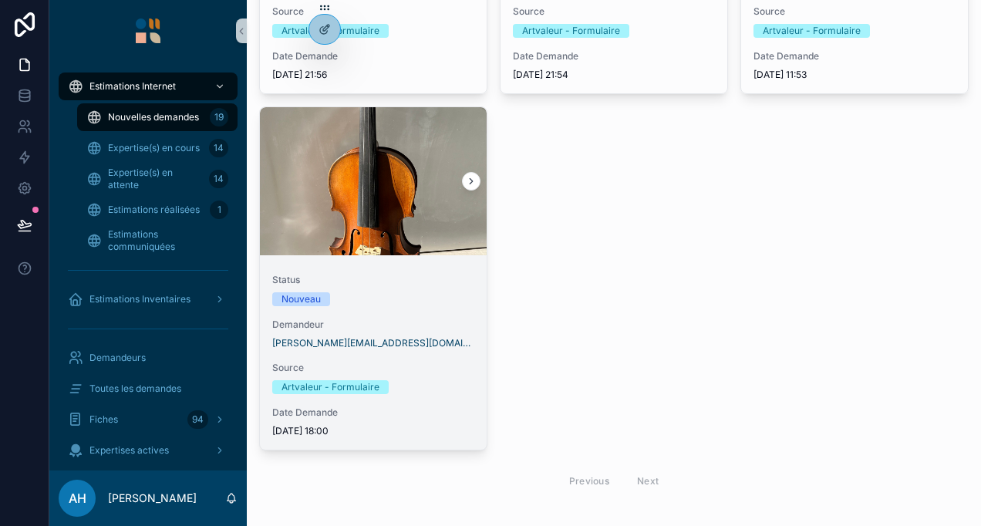
scroll to position [2129, 0]
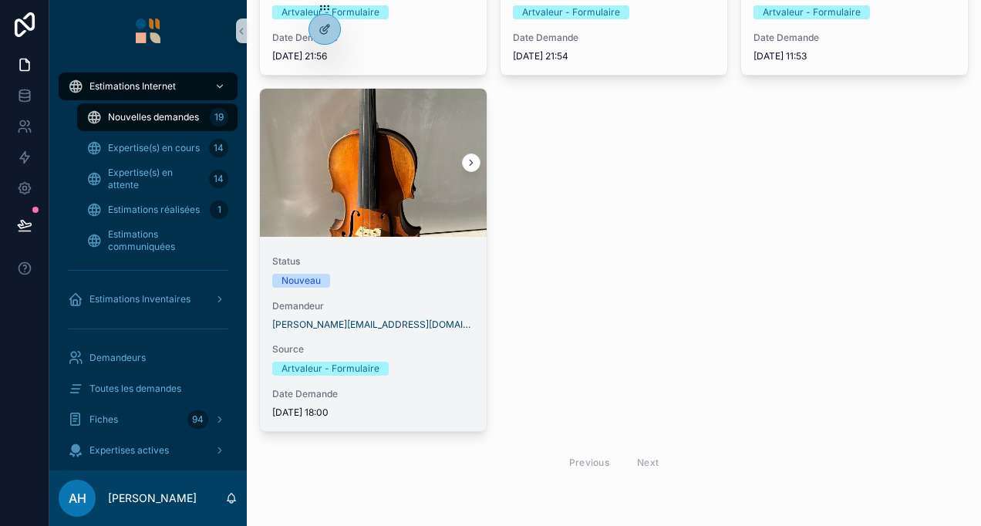
click at [399, 333] on div "Status Nouveau Demandeur vincent.lafforgue@orange.fr Source Artvaleur - Formula…" at bounding box center [373, 337] width 227 height 188
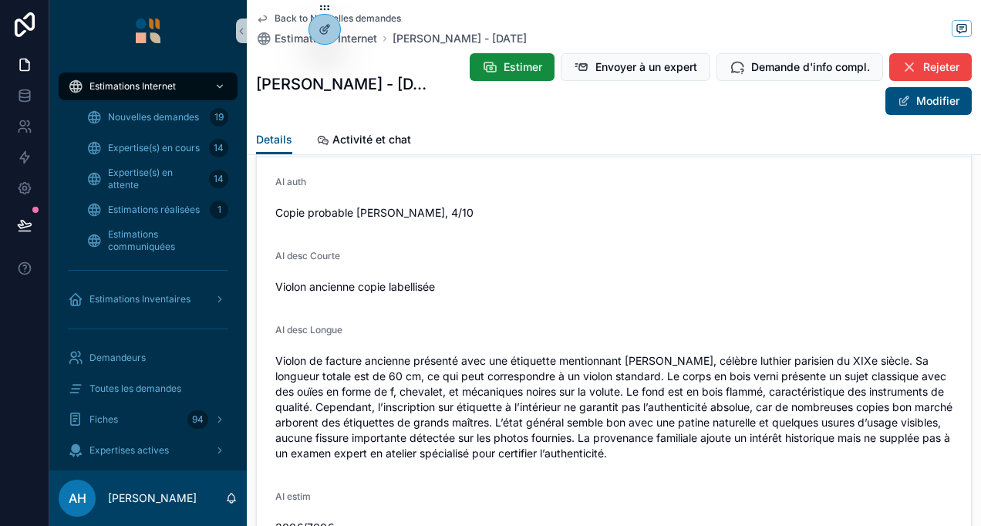
scroll to position [2143, 0]
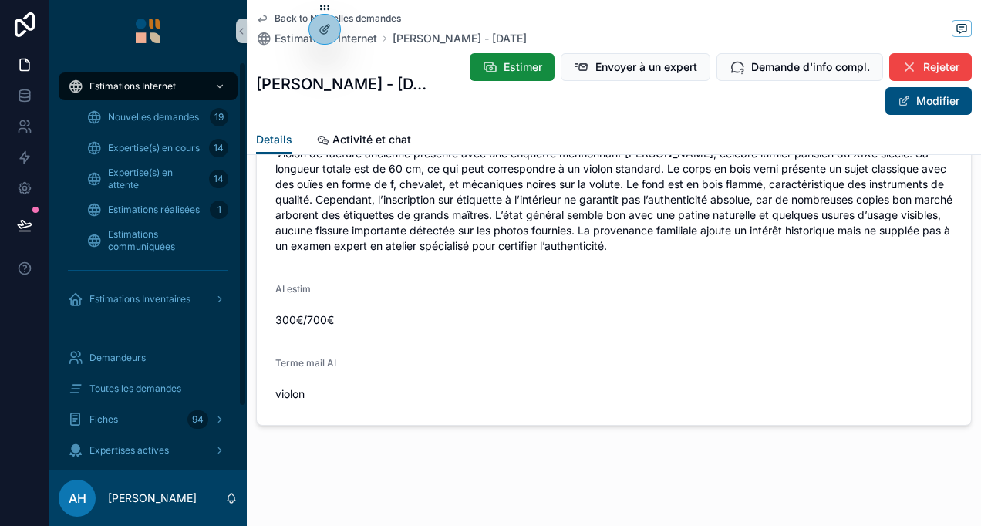
scroll to position [2129, 0]
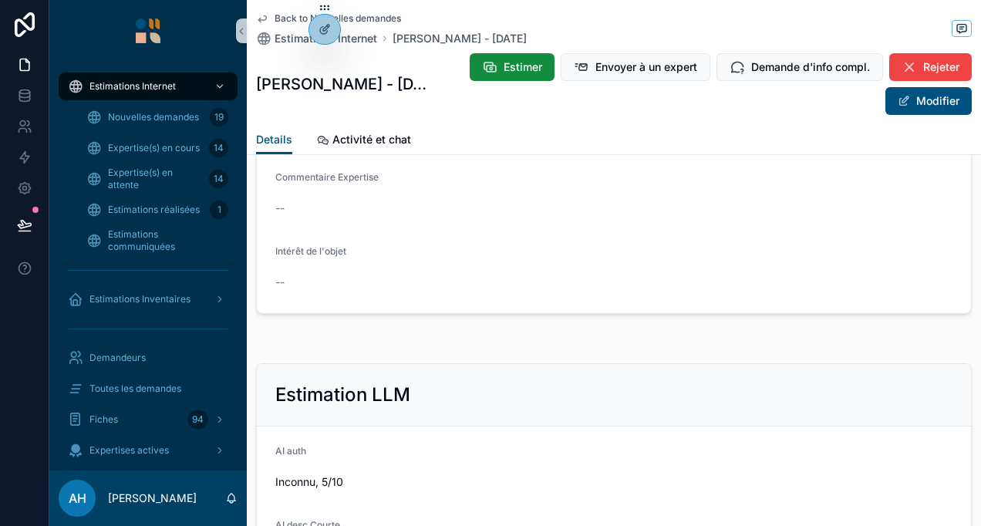
scroll to position [1511, 0]
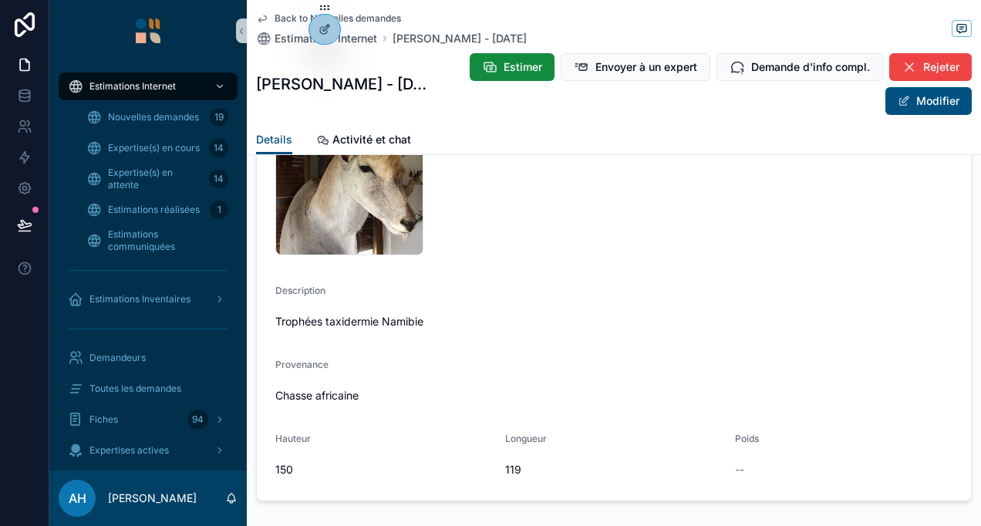
scroll to position [46, 0]
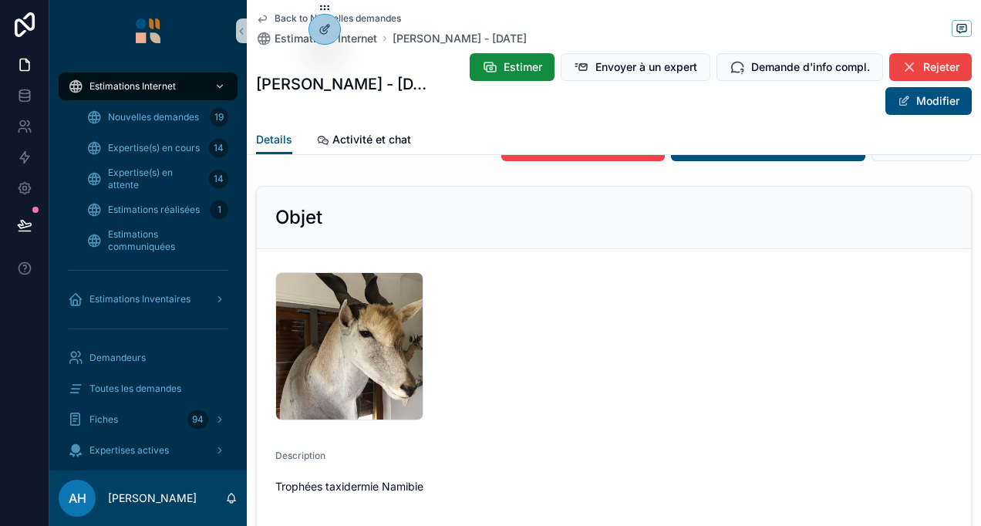
click at [259, 20] on icon "scrollable content" at bounding box center [262, 19] width 8 height 6
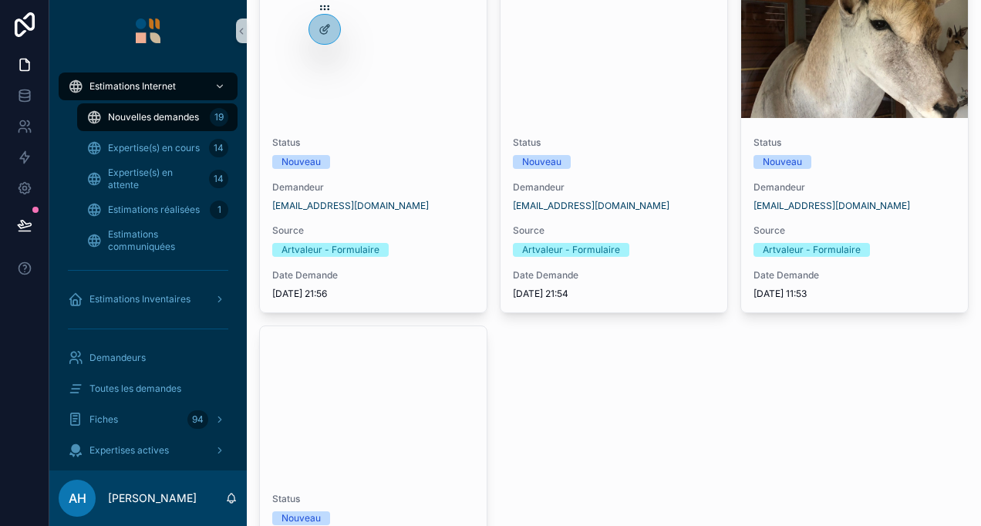
scroll to position [1898, 0]
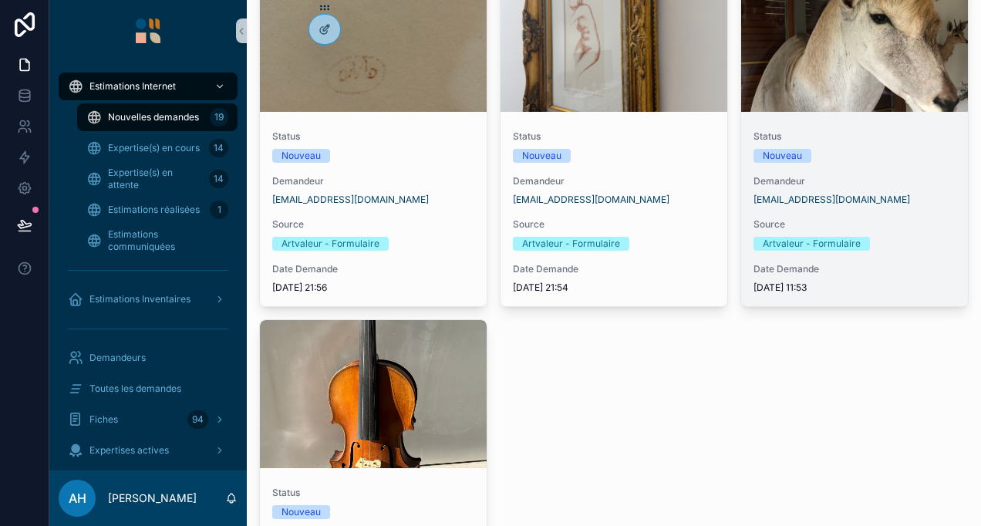
click at [769, 153] on div "Nouveau" at bounding box center [781, 156] width 39 height 14
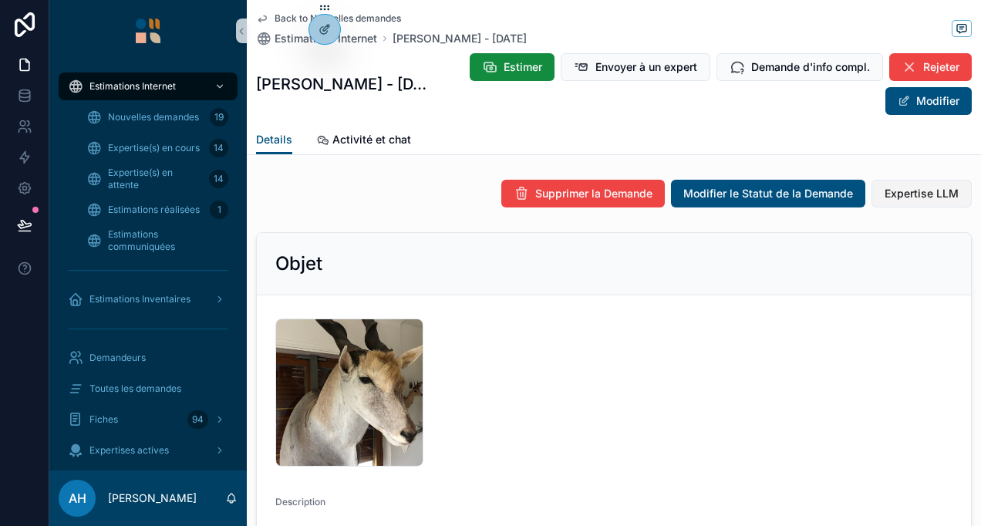
click at [908, 187] on span "Expertise LLM" at bounding box center [921, 193] width 74 height 15
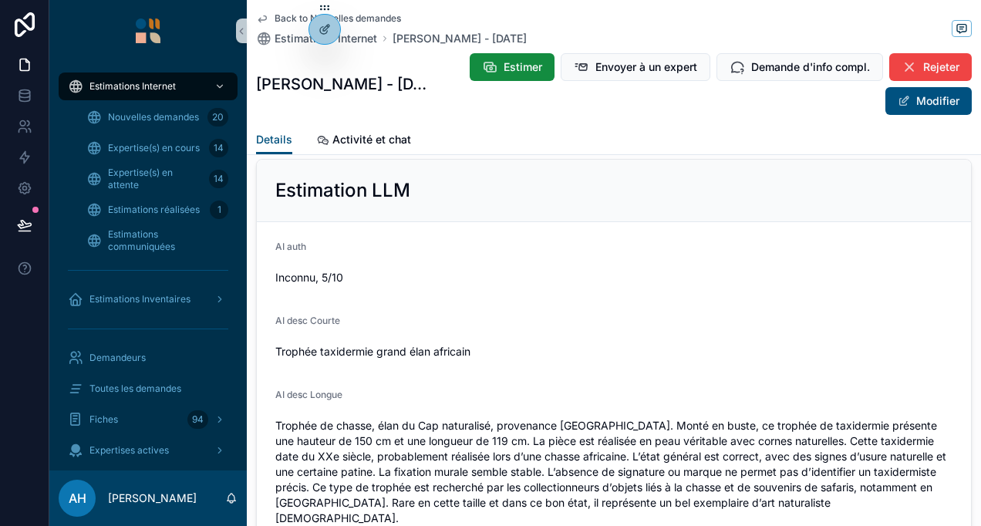
scroll to position [1665, 0]
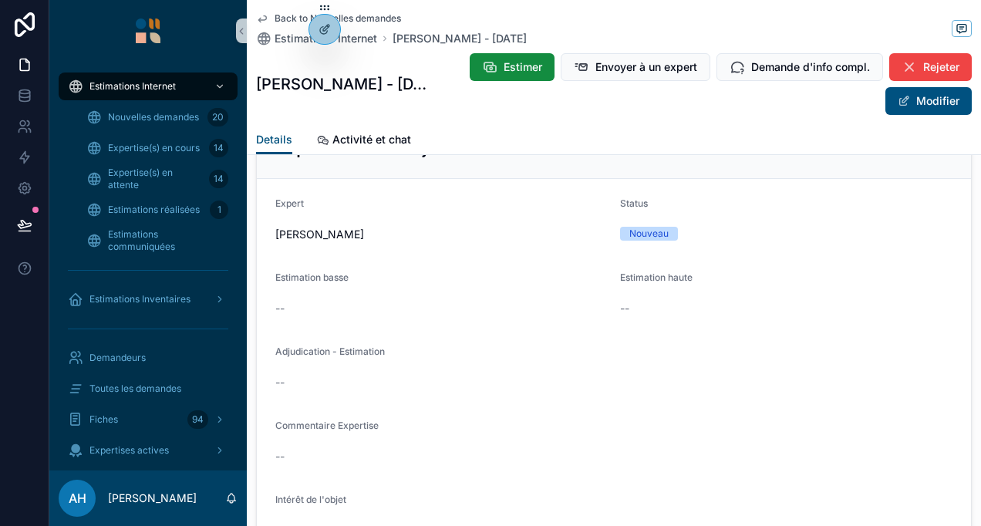
scroll to position [1974, 0]
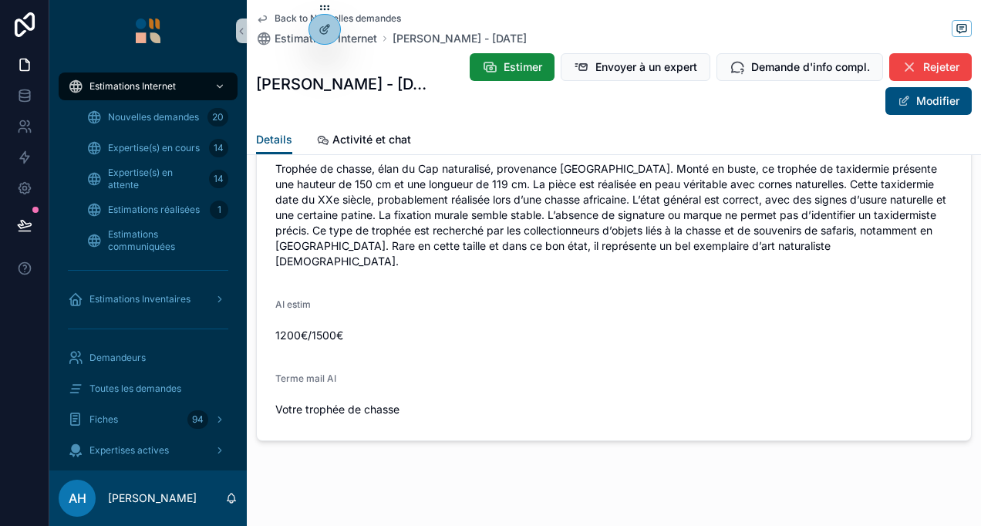
click at [262, 17] on icon "scrollable content" at bounding box center [262, 18] width 12 height 12
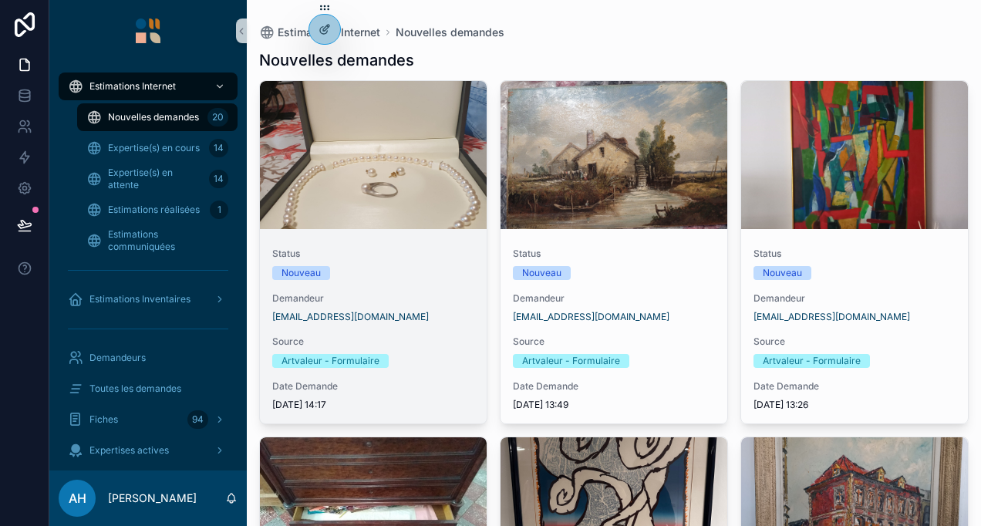
click at [385, 204] on div "scrollable content" at bounding box center [373, 155] width 227 height 148
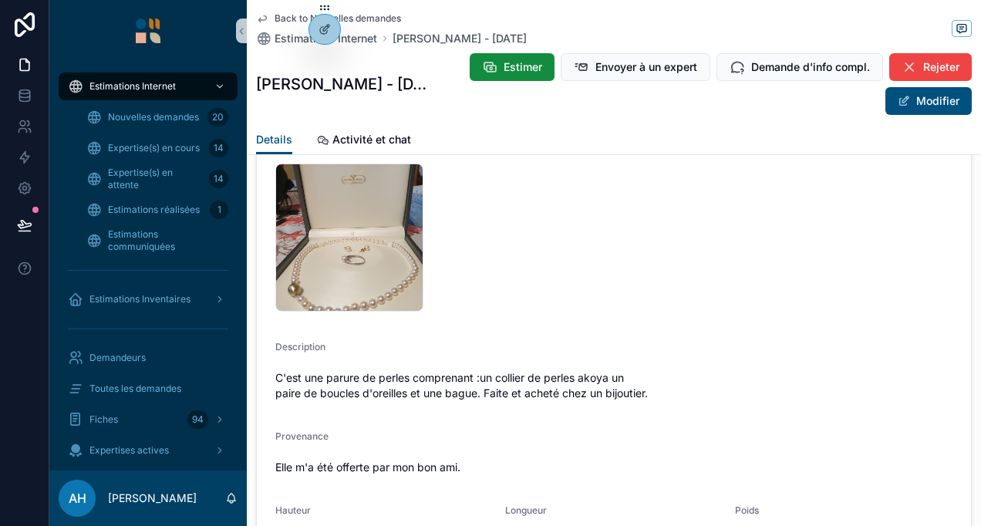
scroll to position [77, 0]
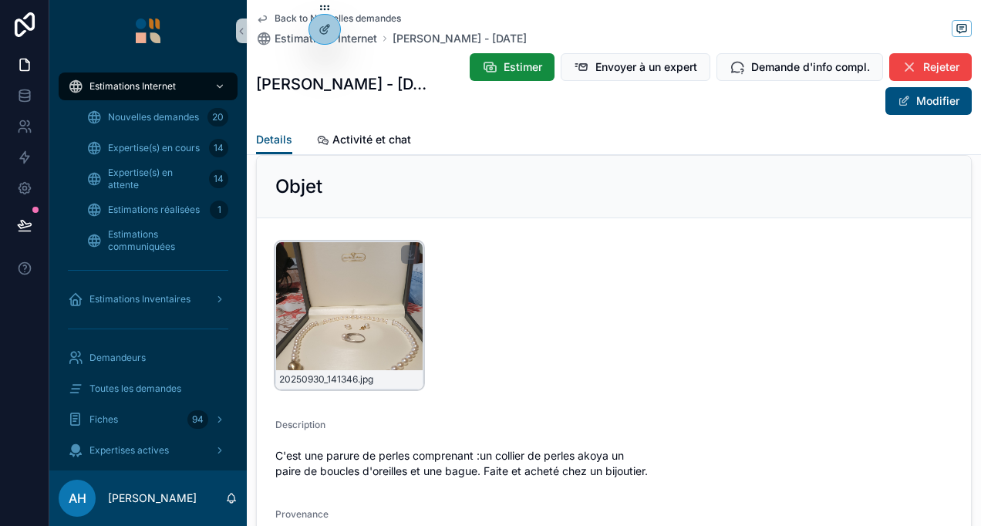
click at [359, 291] on div "20250930_141346 .jpg" at bounding box center [349, 315] width 148 height 148
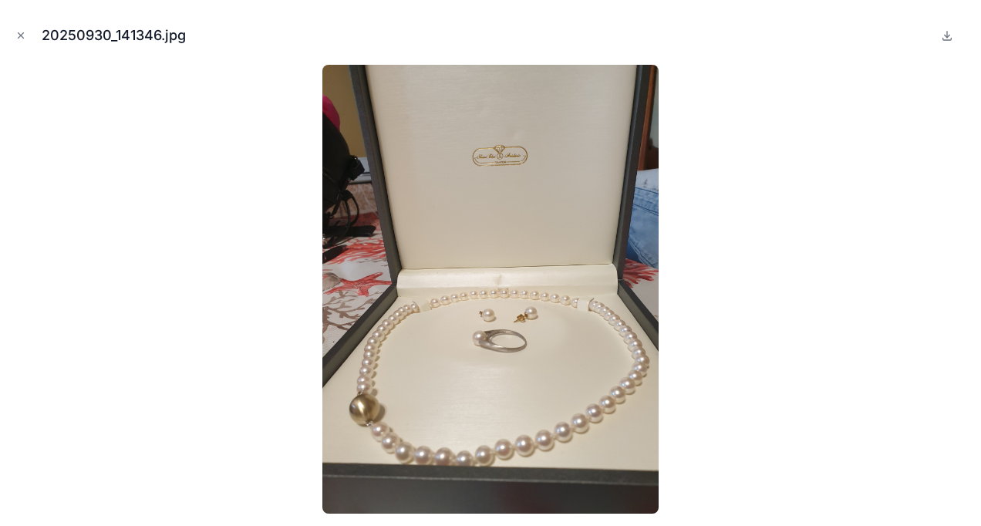
click at [681, 234] on div at bounding box center [490, 289] width 956 height 449
click at [26, 45] on div "20250930_141346.jpg" at bounding box center [490, 35] width 956 height 46
click at [22, 42] on button "Close modal" at bounding box center [20, 35] width 17 height 17
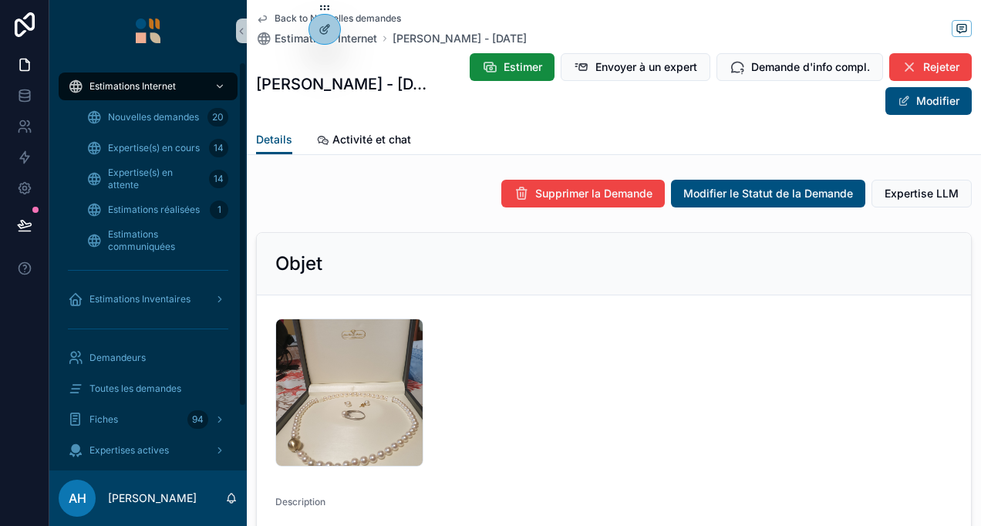
click at [261, 12] on icon "scrollable content" at bounding box center [262, 18] width 12 height 12
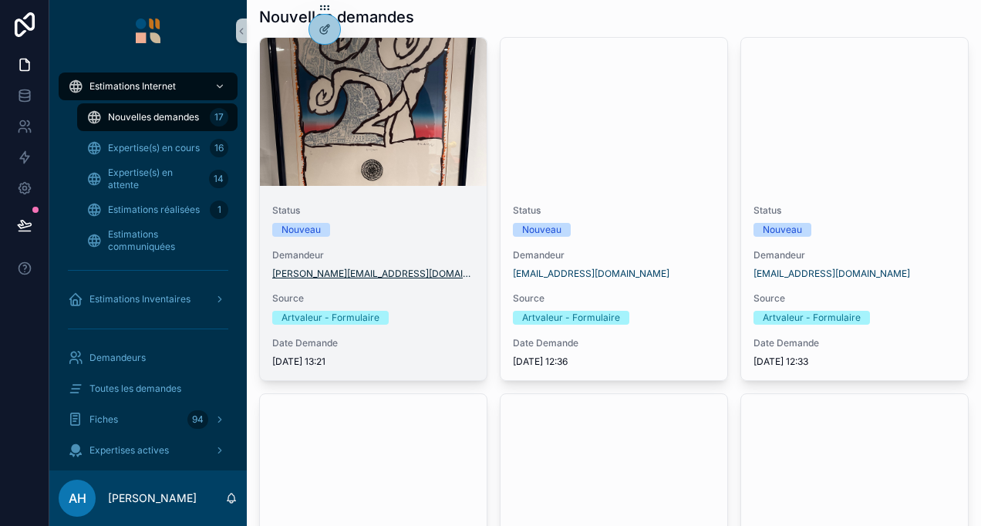
scroll to position [77, 0]
